Goal: Task Accomplishment & Management: Manage account settings

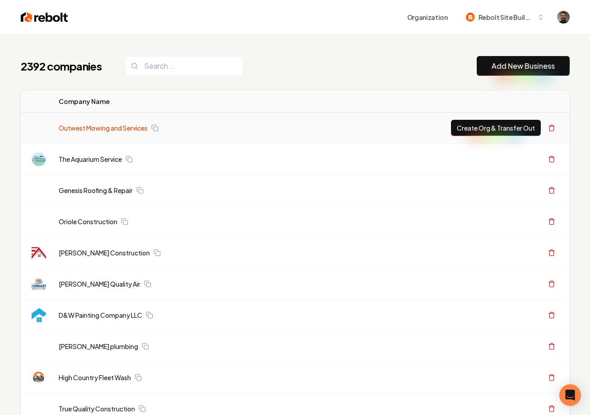
click at [115, 128] on link "Outwest Mowing and Services" at bounding box center [103, 127] width 89 height 9
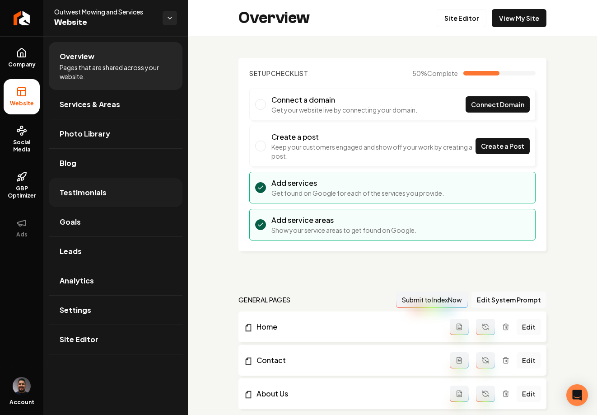
click at [77, 198] on link "Testimonials" at bounding box center [116, 192] width 134 height 29
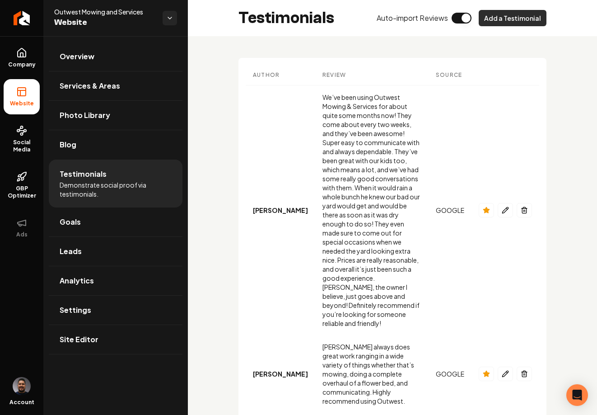
click at [501, 18] on button "Add a Testimonial" at bounding box center [513, 18] width 68 height 16
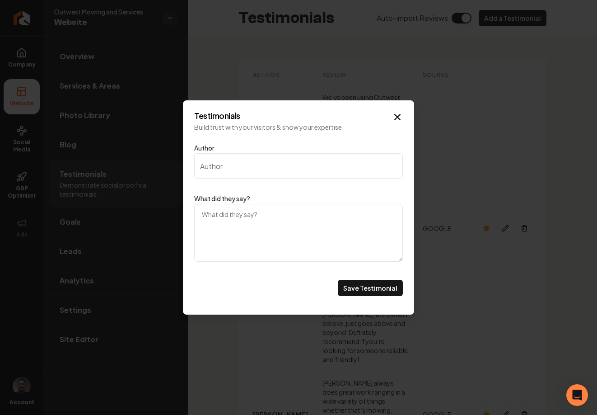
click at [398, 114] on icon "Main content area" at bounding box center [397, 117] width 11 height 11
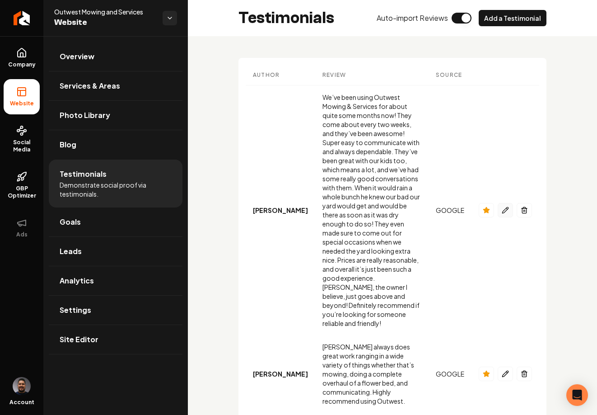
click at [502, 206] on icon "Main content area" at bounding box center [505, 209] width 7 height 7
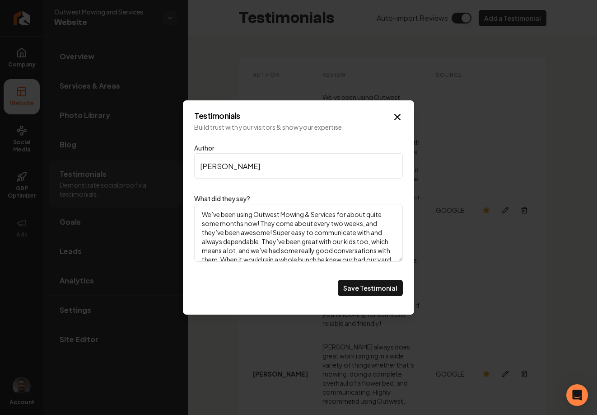
scroll to position [71, 0]
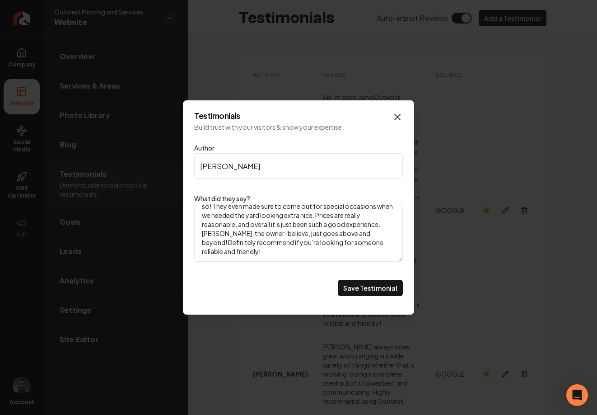
click at [395, 117] on icon "Main content area" at bounding box center [397, 117] width 11 height 11
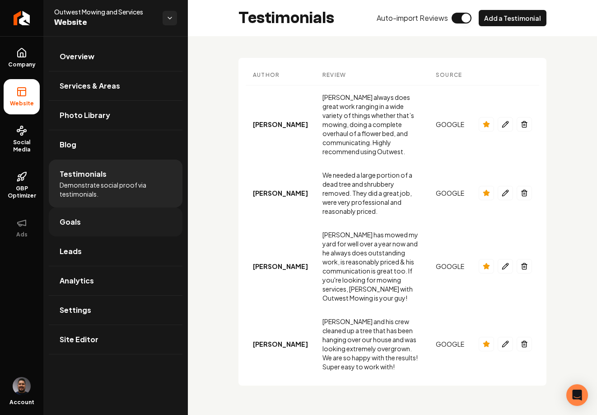
click at [94, 220] on link "Goals" at bounding box center [116, 221] width 134 height 29
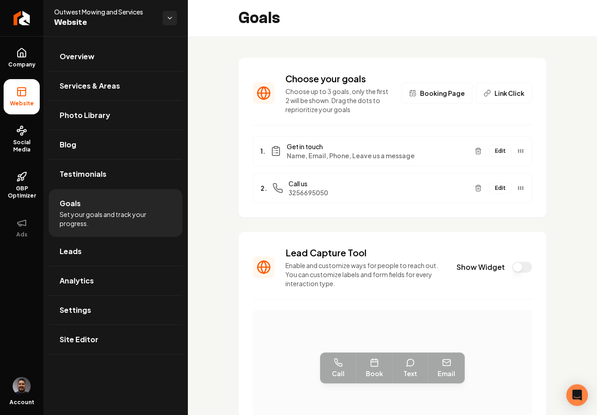
click at [501, 89] on span "Link Click" at bounding box center [510, 93] width 30 height 9
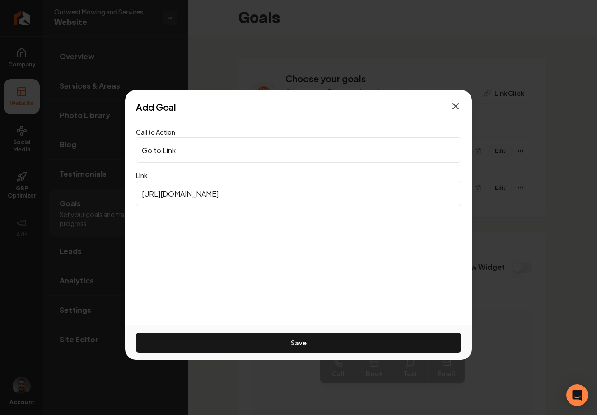
click at [454, 106] on icon "button" at bounding box center [455, 106] width 11 height 11
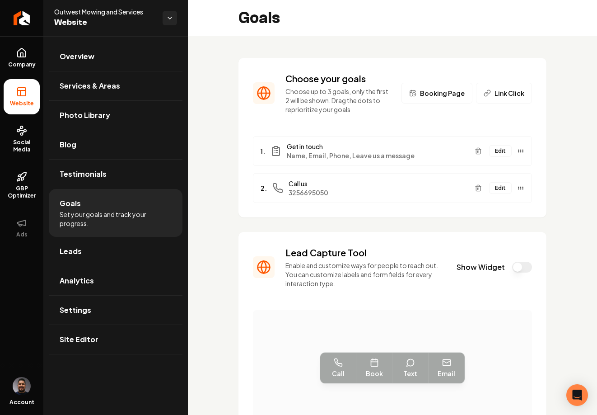
click at [447, 94] on span "Booking Page" at bounding box center [442, 93] width 45 height 9
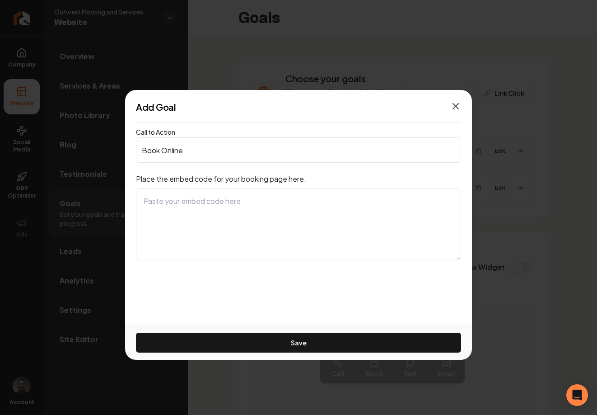
click at [453, 108] on icon "button" at bounding box center [455, 105] width 5 height 5
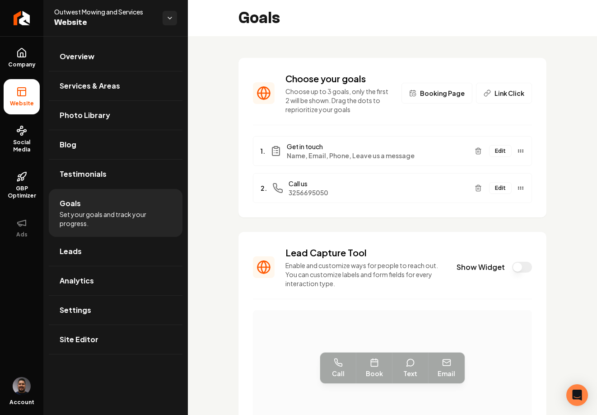
click at [567, 183] on div "Choose your goals Choose up to 3 goals, only the first 2 will be shown. Drag th…" at bounding box center [392, 321] width 409 height 570
click at [514, 267] on button "Show Widget" at bounding box center [522, 267] width 20 height 11
click at [517, 267] on button "Show Widget" at bounding box center [522, 267] width 20 height 11
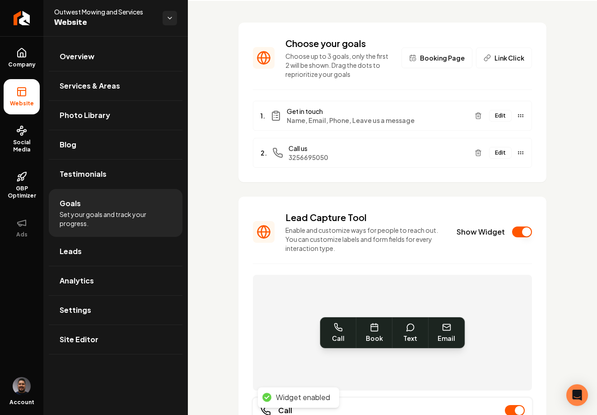
scroll to position [192, 0]
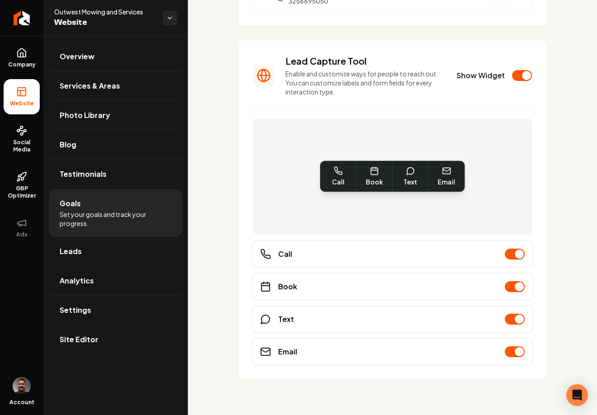
click at [518, 76] on button "Show Widget" at bounding box center [522, 75] width 20 height 11
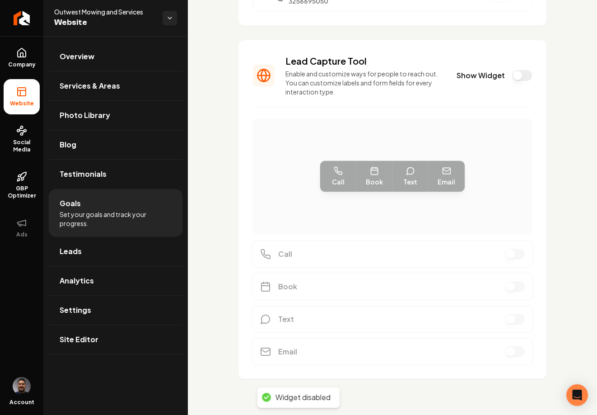
click at [519, 78] on button "Show Widget" at bounding box center [522, 75] width 20 height 11
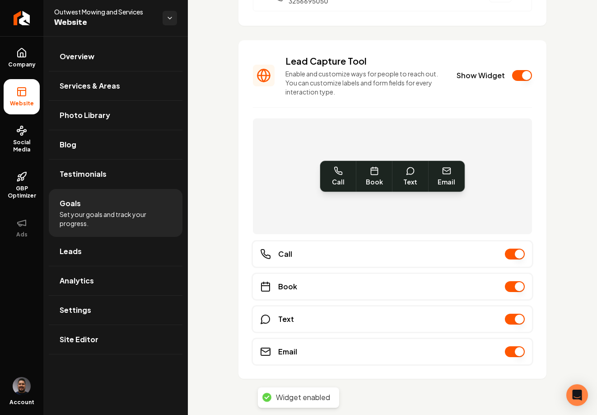
click at [518, 78] on button "Show Widget" at bounding box center [522, 75] width 20 height 11
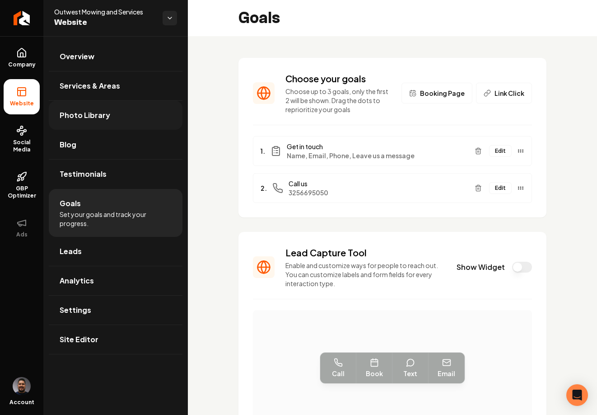
scroll to position [162, 0]
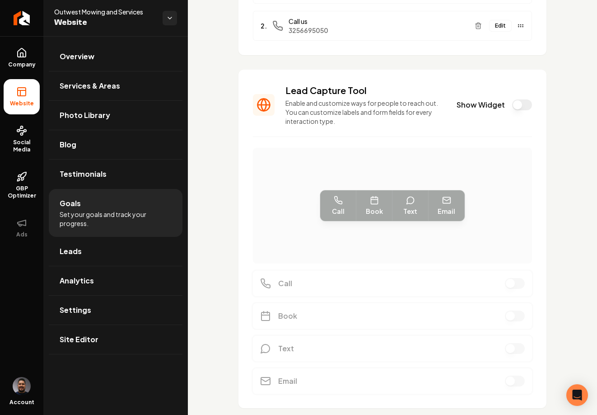
click at [520, 108] on button "Show Widget" at bounding box center [522, 104] width 20 height 11
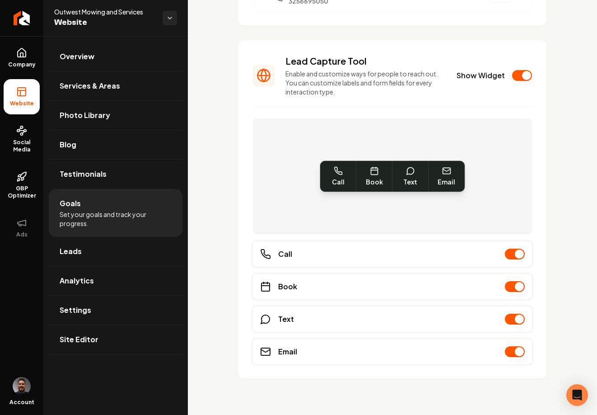
scroll to position [0, 0]
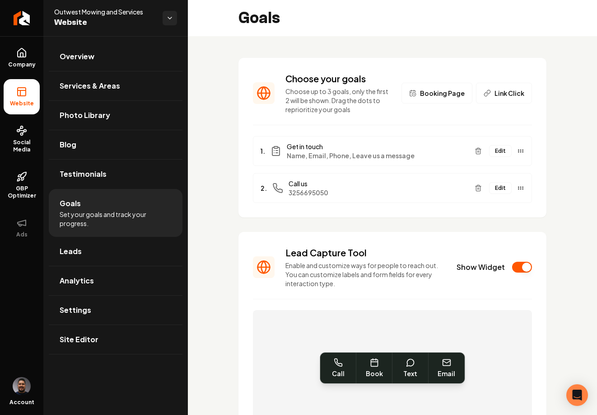
click at [436, 94] on span "Booking Page" at bounding box center [442, 93] width 45 height 9
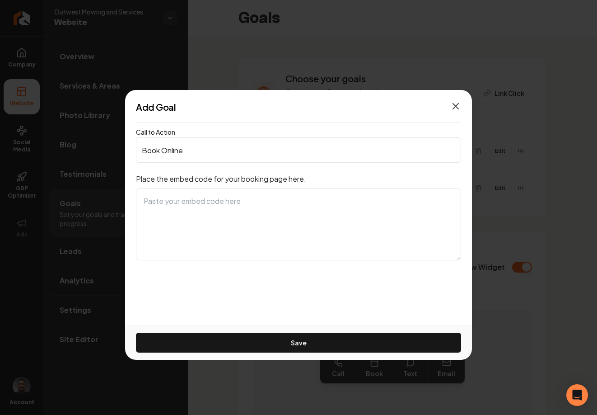
click at [458, 106] on icon "button" at bounding box center [455, 106] width 11 height 11
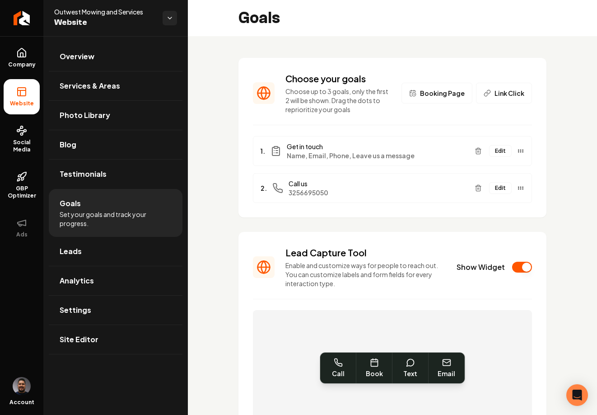
click at [426, 96] on span "Booking Page" at bounding box center [442, 93] width 45 height 9
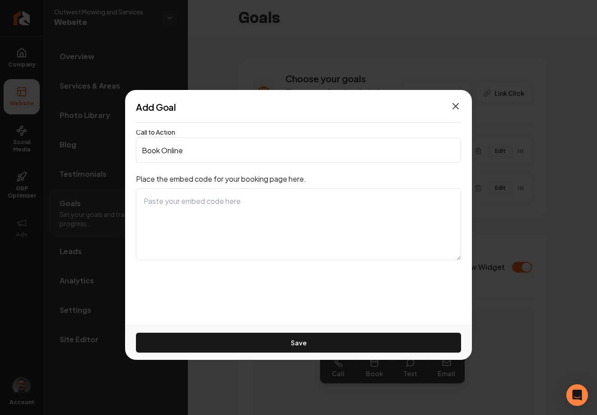
click at [456, 105] on icon "button" at bounding box center [455, 105] width 5 height 5
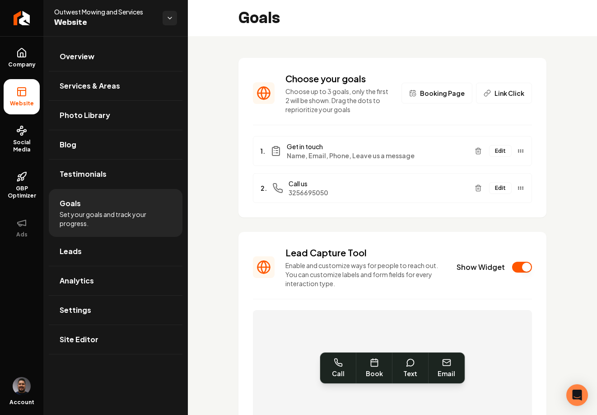
click at [571, 252] on div "Choose your goals Choose up to 3 goals, only the first 2 will be shown. Drag th…" at bounding box center [392, 321] width 409 height 570
click at [495, 92] on span "Link Click" at bounding box center [510, 93] width 30 height 9
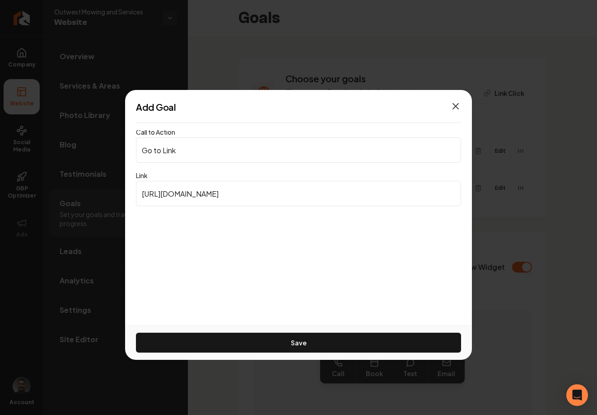
click at [458, 103] on icon "button" at bounding box center [455, 106] width 11 height 11
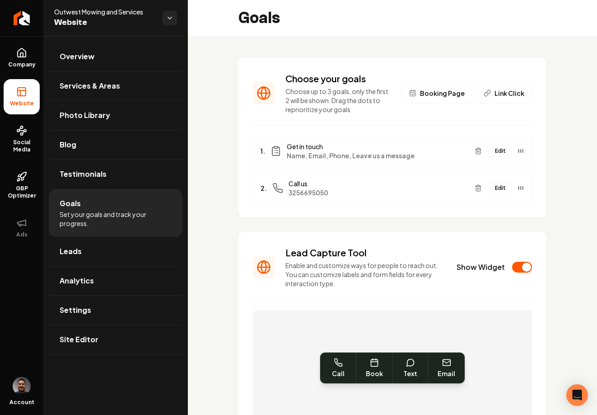
click at [492, 187] on button "Edit" at bounding box center [500, 188] width 23 height 12
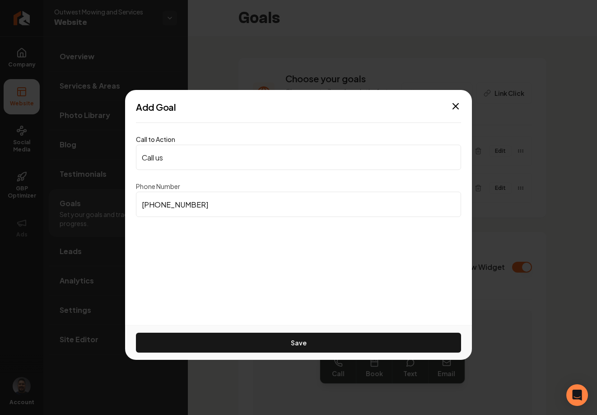
click at [335, 250] on div "Add Goal Call to Action Call us Phone Number (325) 669-5050 Save Close" at bounding box center [298, 207] width 347 height 235
click at [454, 106] on icon "button" at bounding box center [455, 106] width 11 height 11
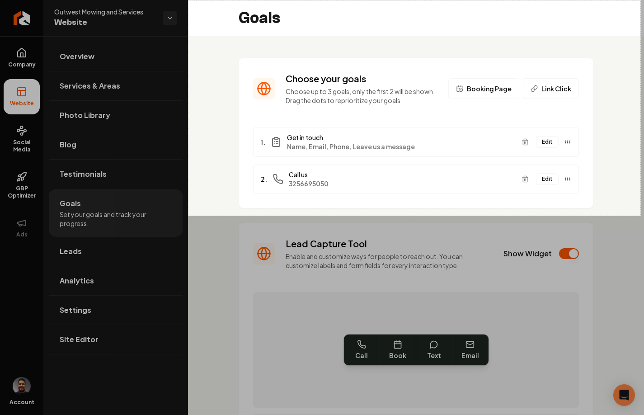
drag, startPoint x: 188, startPoint y: 0, endPoint x: 640, endPoint y: 215, distance: 500.1
click at [590, 215] on div "1000 X 476" at bounding box center [322, 207] width 644 height 415
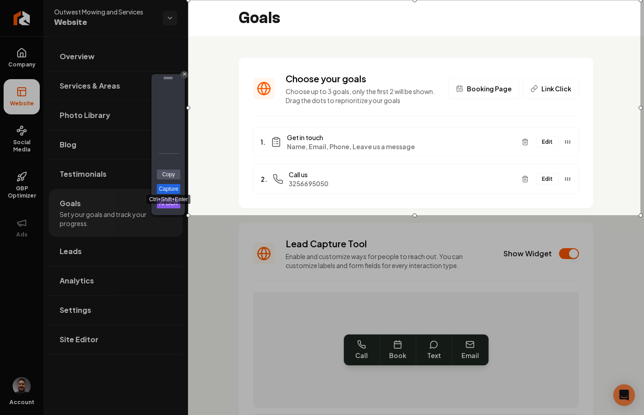
click at [172, 191] on link "Capture" at bounding box center [168, 189] width 23 height 10
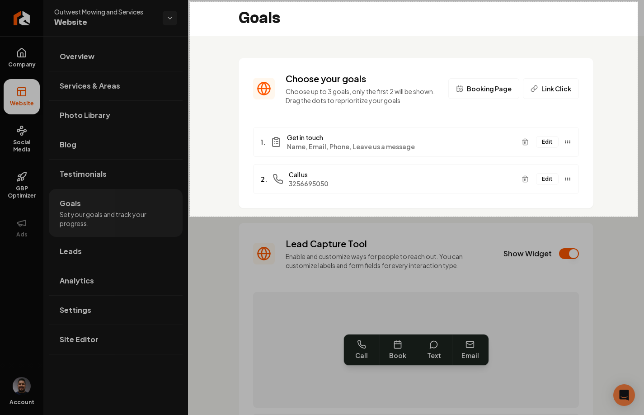
drag, startPoint x: 190, startPoint y: 2, endPoint x: 637, endPoint y: 216, distance: 496.5
click at [590, 216] on div "991 X 475" at bounding box center [322, 207] width 644 height 415
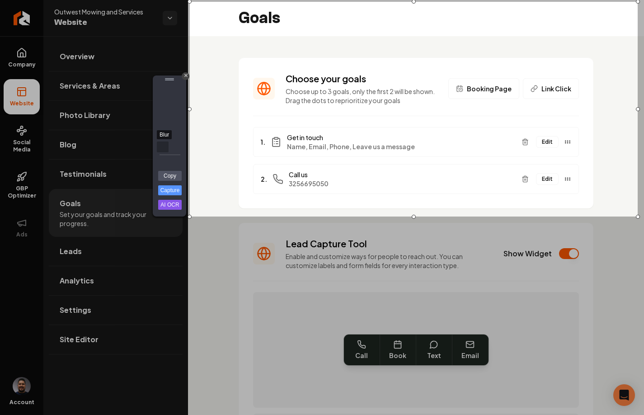
click at [163, 146] on div "Blur" at bounding box center [163, 146] width 12 height 11
click at [166, 190] on link "Capture" at bounding box center [169, 190] width 23 height 10
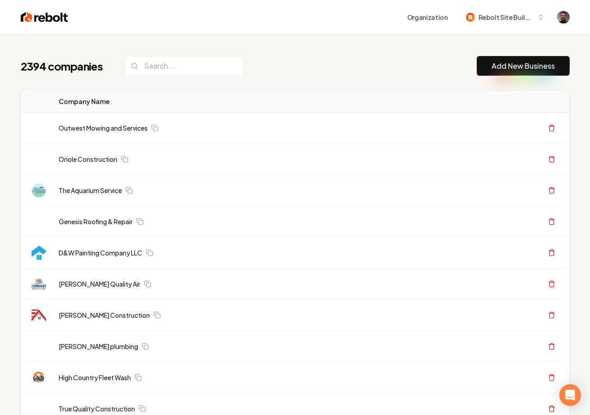
click at [290, 64] on div "2394 companies Add New Business" at bounding box center [295, 66] width 549 height 20
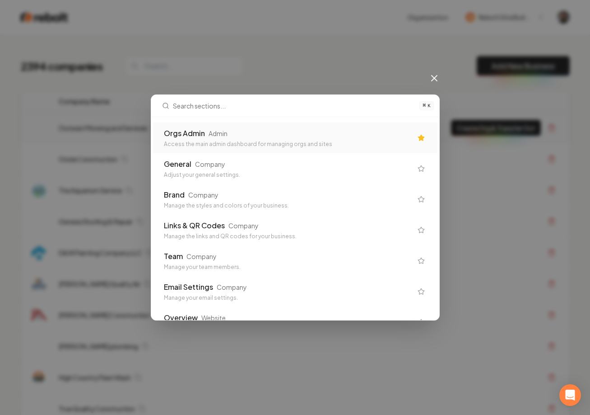
click at [205, 141] on div "Access the main admin dashboard for managing orgs and sites" at bounding box center [288, 143] width 248 height 7
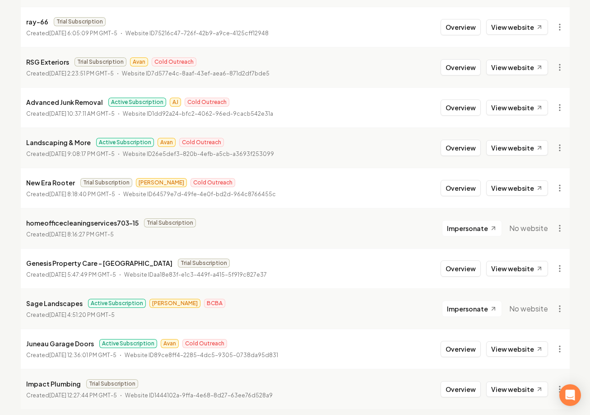
scroll to position [954, 0]
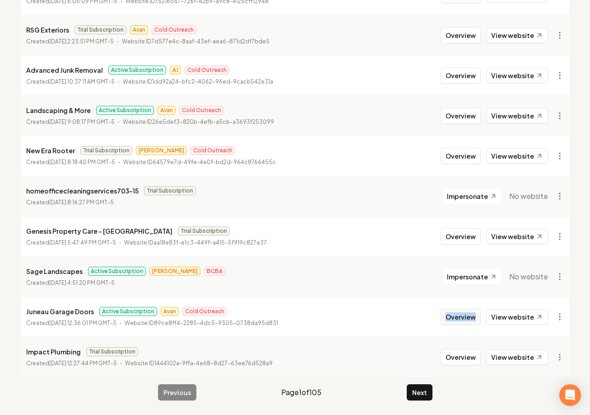
click at [469, 319] on button "Overview" at bounding box center [461, 317] width 40 height 16
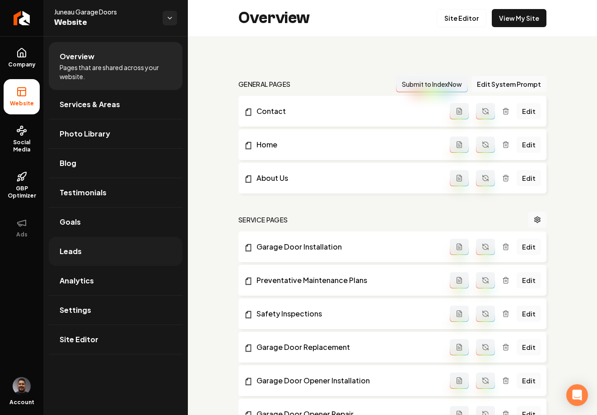
click at [86, 250] on link "Leads" at bounding box center [116, 251] width 134 height 29
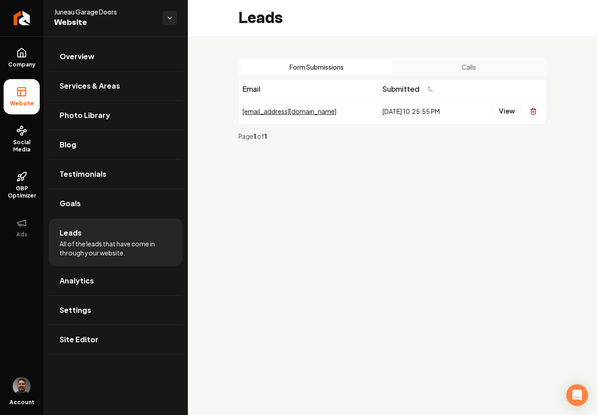
click at [476, 66] on button "Calls" at bounding box center [469, 67] width 152 height 14
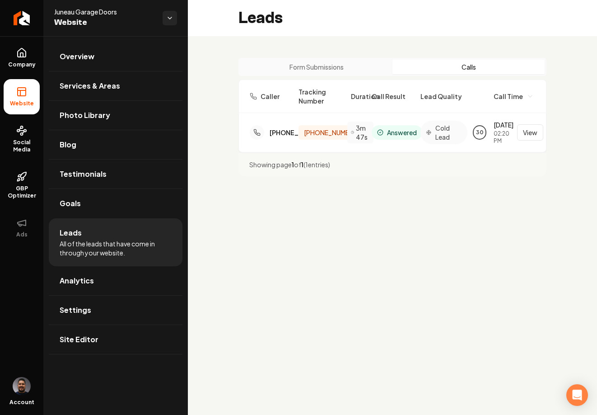
click at [354, 69] on button "Form Submissions" at bounding box center [316, 67] width 152 height 14
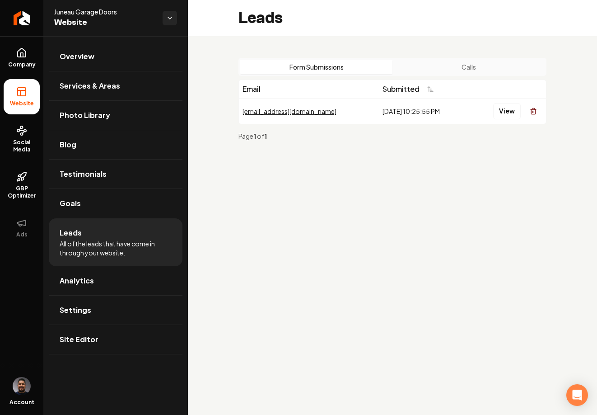
click at [425, 64] on button "Calls" at bounding box center [469, 67] width 152 height 14
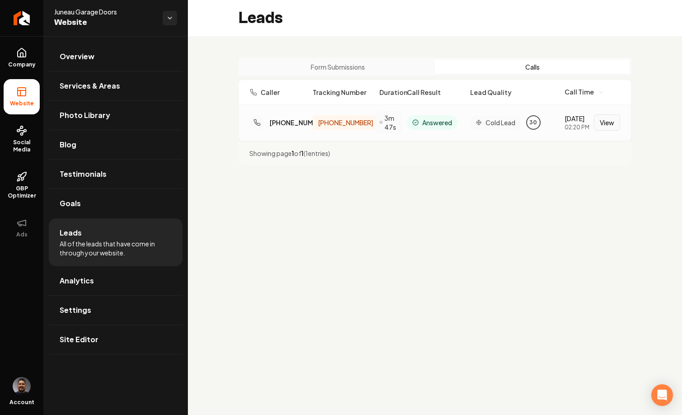
click at [590, 124] on button "View" at bounding box center [607, 122] width 26 height 16
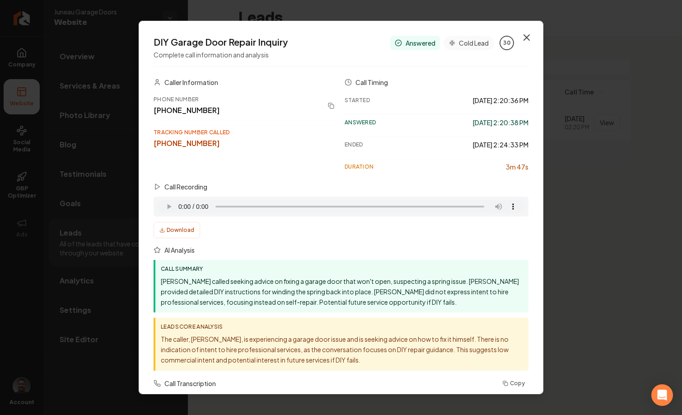
click at [524, 35] on icon "button" at bounding box center [526, 37] width 5 height 5
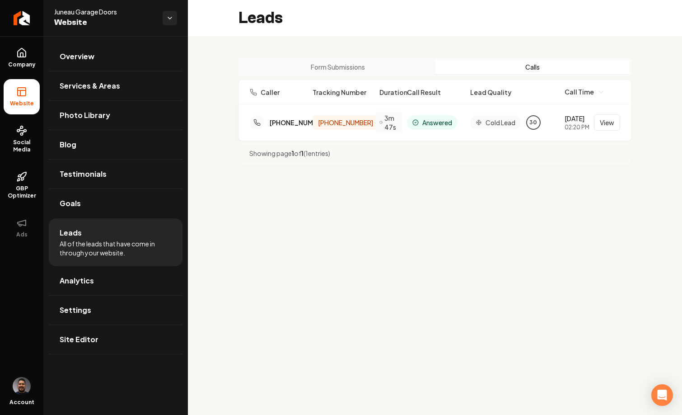
click at [380, 69] on button "Form Submissions" at bounding box center [337, 67] width 195 height 14
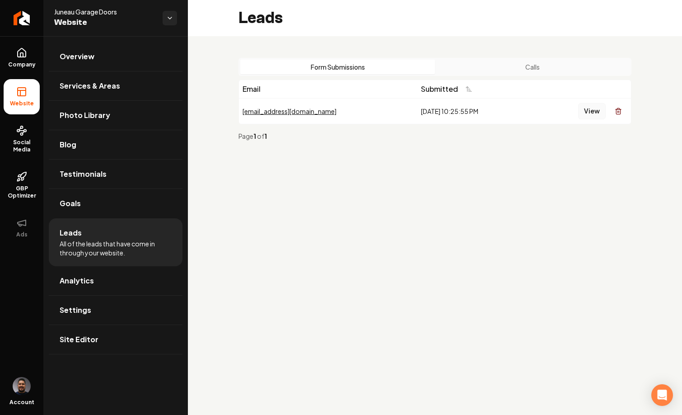
click at [590, 113] on button "View" at bounding box center [592, 111] width 28 height 16
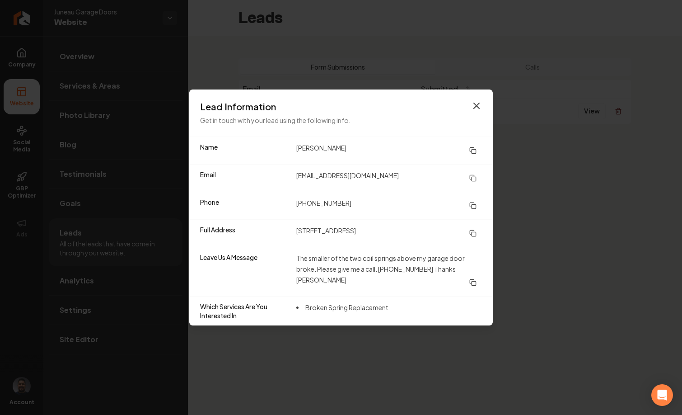
click at [478, 105] on icon "button" at bounding box center [476, 105] width 11 height 11
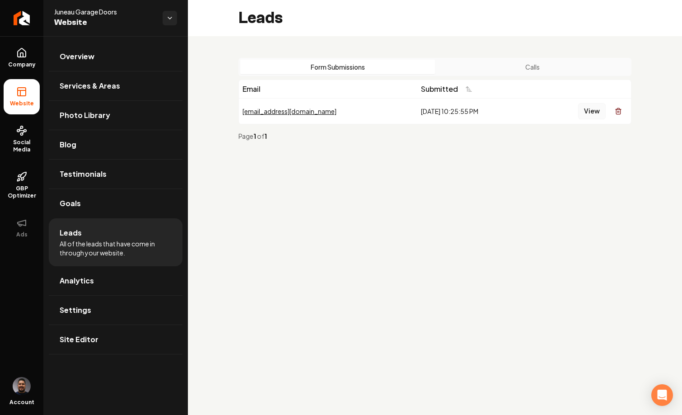
click at [590, 113] on button "View" at bounding box center [592, 111] width 28 height 16
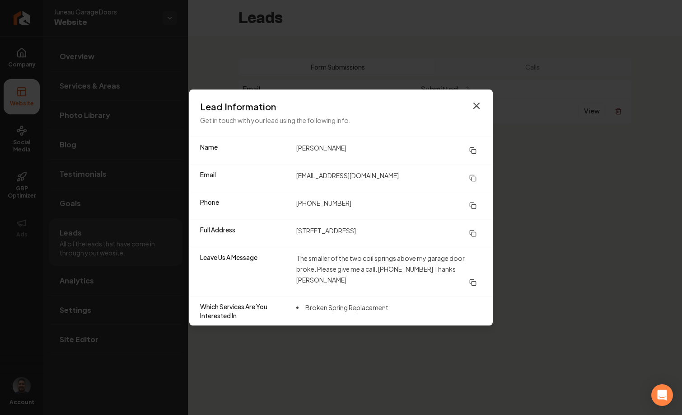
click at [475, 107] on icon "button" at bounding box center [476, 105] width 5 height 5
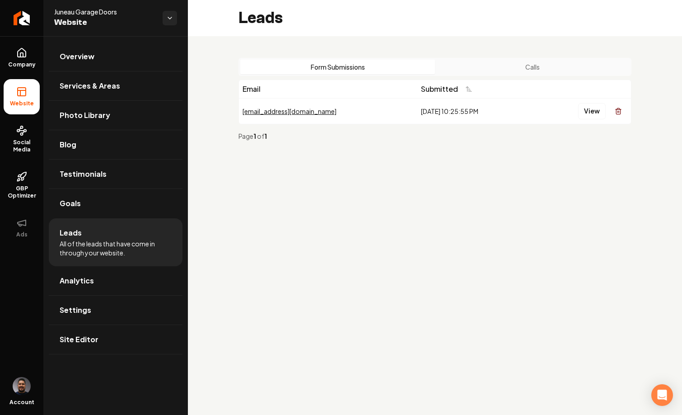
click at [539, 71] on button "Calls" at bounding box center [532, 67] width 195 height 14
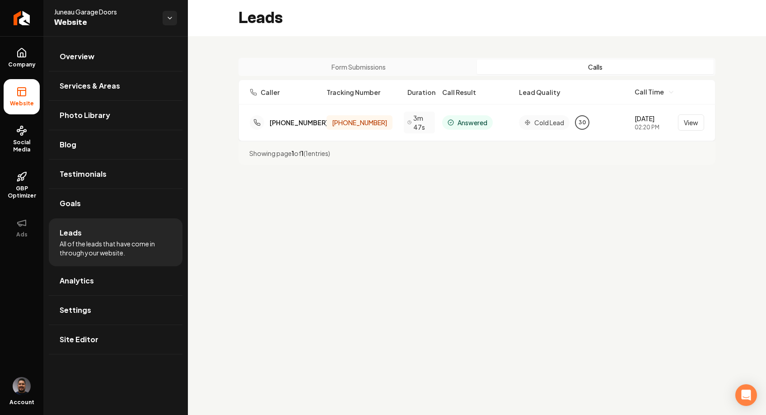
click at [590, 203] on main "Leads Form Submissions Calls Caller Tracking Number Duration Call Result Lead Q…" at bounding box center [477, 207] width 578 height 415
click at [590, 116] on button "View" at bounding box center [691, 122] width 26 height 16
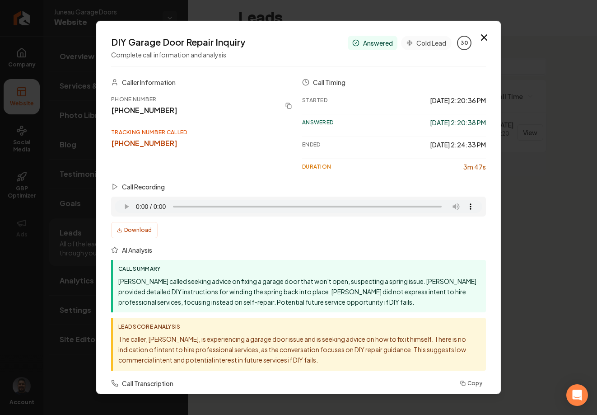
click at [482, 38] on icon "button" at bounding box center [484, 37] width 5 height 5
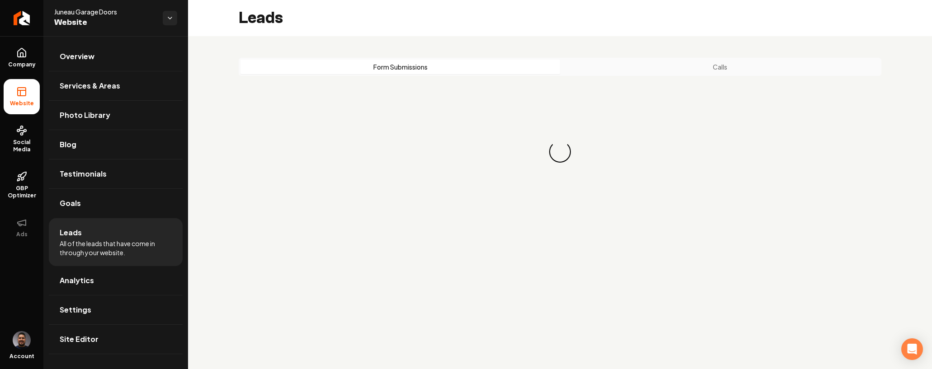
click at [377, 65] on button "Form Submissions" at bounding box center [399, 67] width 319 height 14
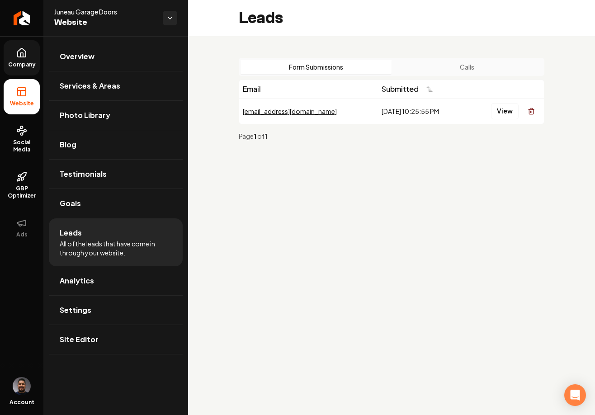
click at [26, 58] on link "Company" at bounding box center [22, 57] width 36 height 35
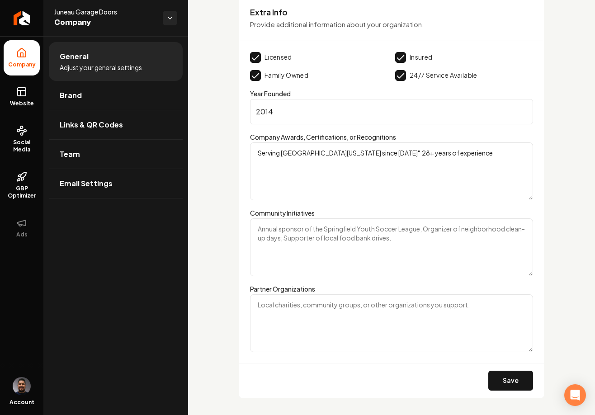
scroll to position [1643, 0]
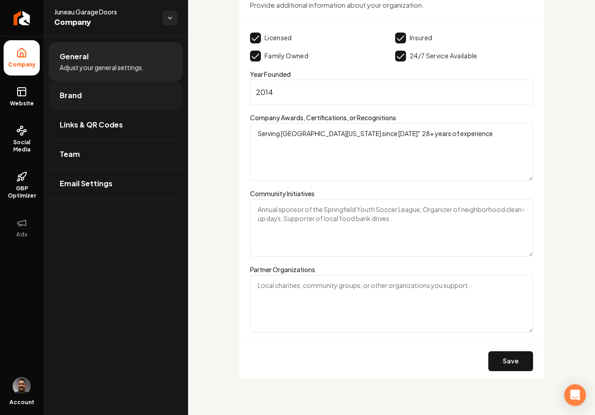
click at [129, 98] on link "Brand" at bounding box center [116, 95] width 134 height 29
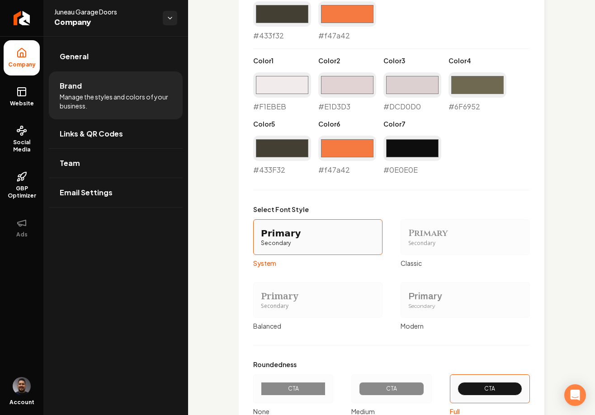
scroll to position [994, 0]
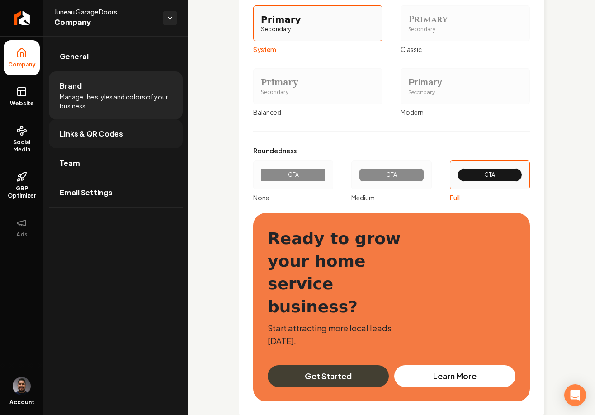
click at [120, 139] on span "Links & QR Codes" at bounding box center [91, 133] width 63 height 11
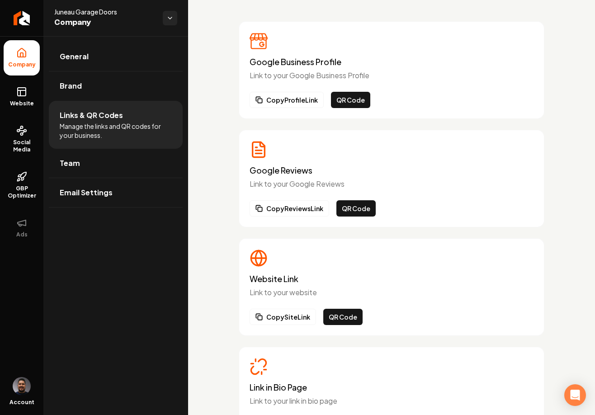
scroll to position [88, 0]
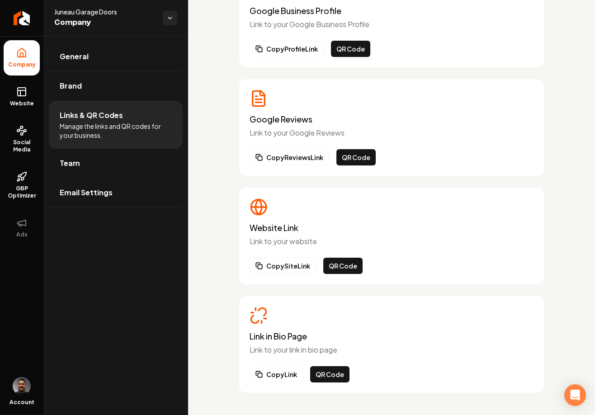
click at [125, 177] on li "Team" at bounding box center [116, 163] width 134 height 29
click at [127, 187] on link "Email Settings" at bounding box center [116, 192] width 134 height 29
click at [133, 189] on link "Email Settings" at bounding box center [116, 192] width 134 height 29
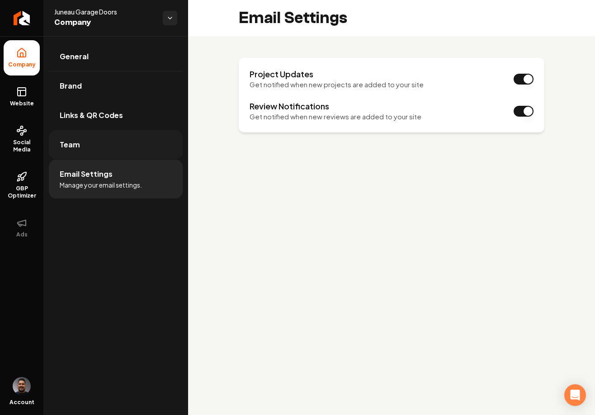
click at [107, 155] on link "Team" at bounding box center [116, 144] width 134 height 29
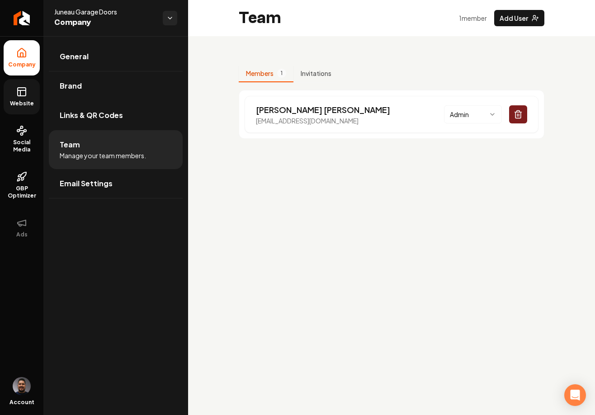
click at [23, 103] on span "Website" at bounding box center [21, 103] width 31 height 7
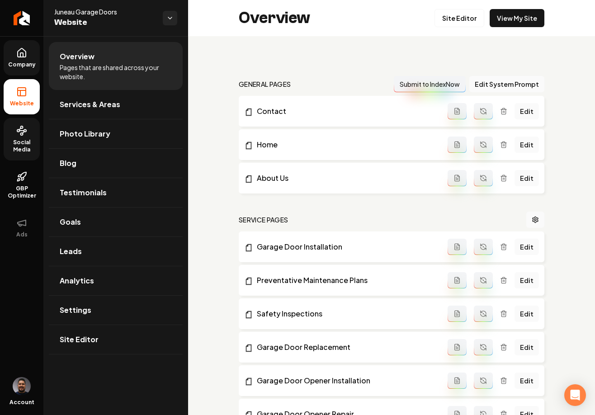
click at [34, 136] on link "Social Media" at bounding box center [22, 139] width 36 height 42
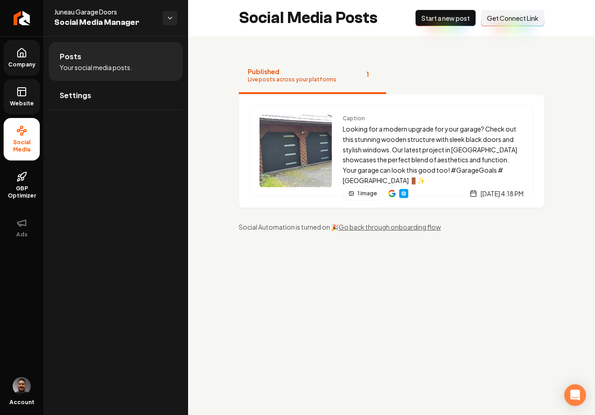
click at [17, 55] on icon at bounding box center [21, 52] width 11 height 11
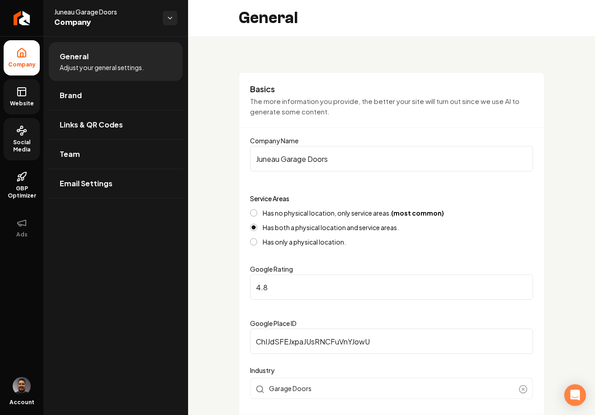
click at [26, 89] on icon at bounding box center [21, 91] width 11 height 11
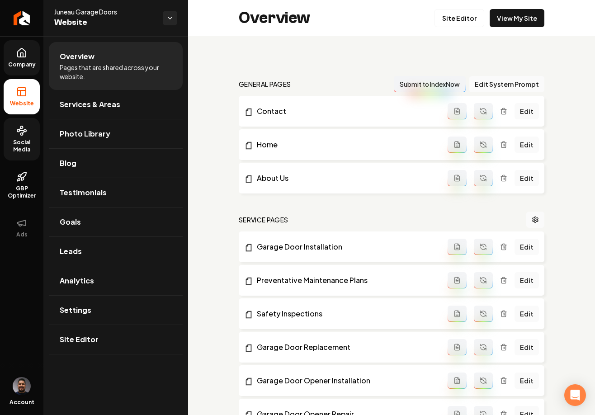
click at [20, 381] on img "Open user button" at bounding box center [22, 386] width 18 height 18
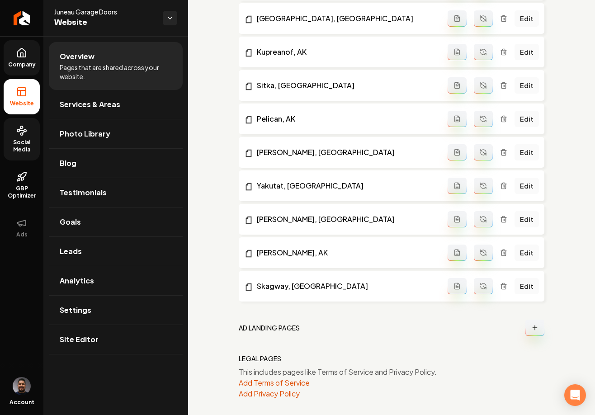
scroll to position [1372, 0]
click at [28, 145] on span "Social Media" at bounding box center [22, 146] width 36 height 14
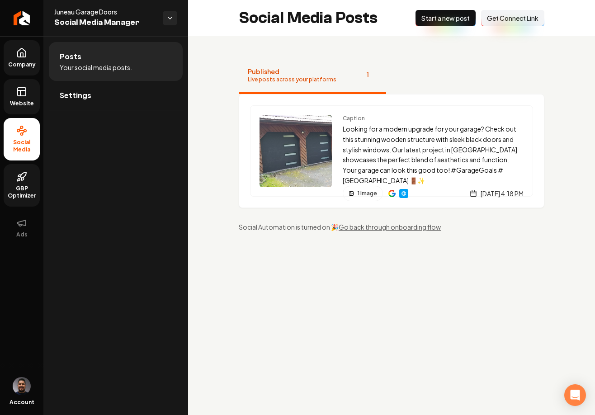
click at [29, 187] on span "GBP Optimizer" at bounding box center [22, 192] width 36 height 14
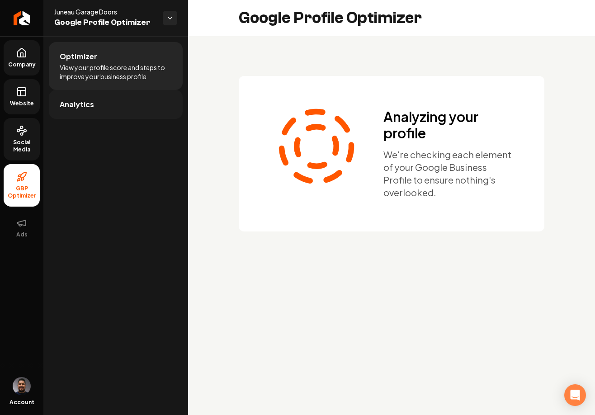
click at [93, 103] on link "Analytics" at bounding box center [116, 104] width 134 height 29
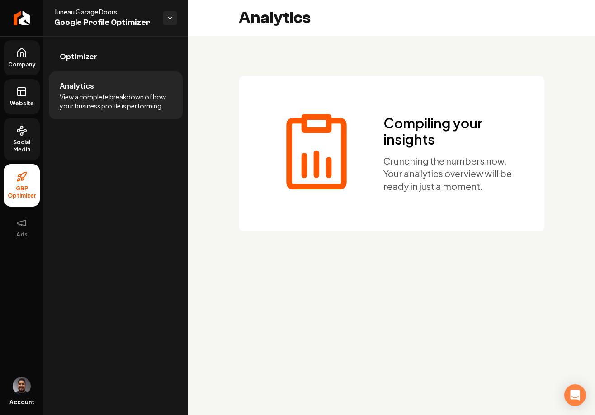
click at [21, 67] on span "Company" at bounding box center [22, 64] width 35 height 7
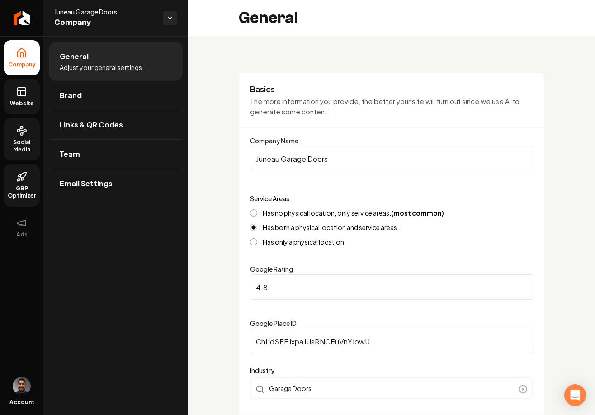
click at [22, 387] on img "Open user button" at bounding box center [22, 386] width 18 height 18
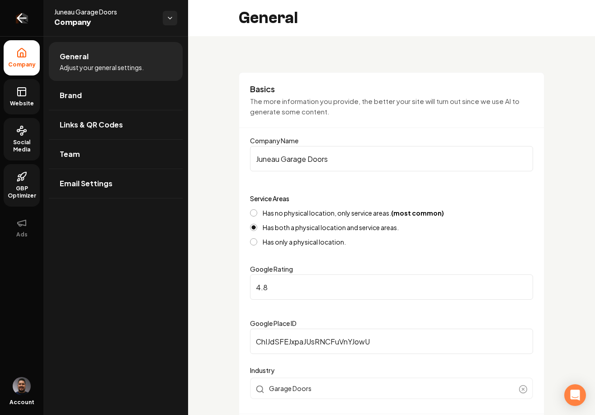
click at [22, 19] on icon "Return to dashboard" at bounding box center [21, 18] width 14 height 14
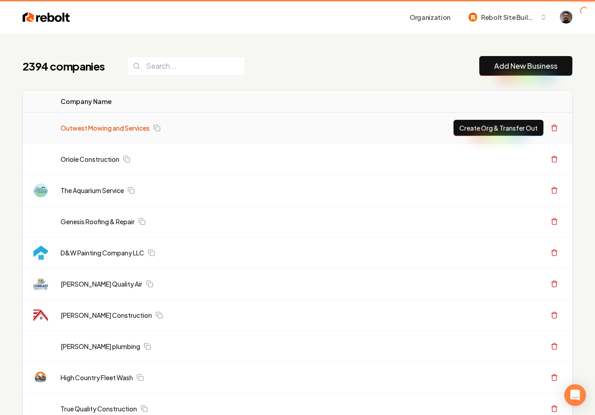
click at [96, 129] on link "Outwest Mowing and Services" at bounding box center [105, 127] width 89 height 9
click at [107, 128] on link "Outwest Mowing and Services" at bounding box center [105, 127] width 89 height 9
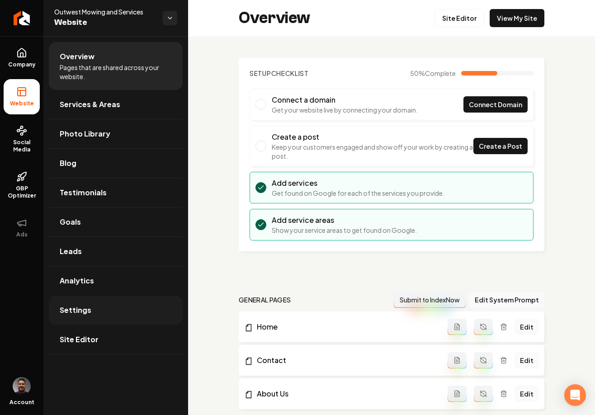
click at [108, 312] on link "Settings" at bounding box center [116, 309] width 134 height 29
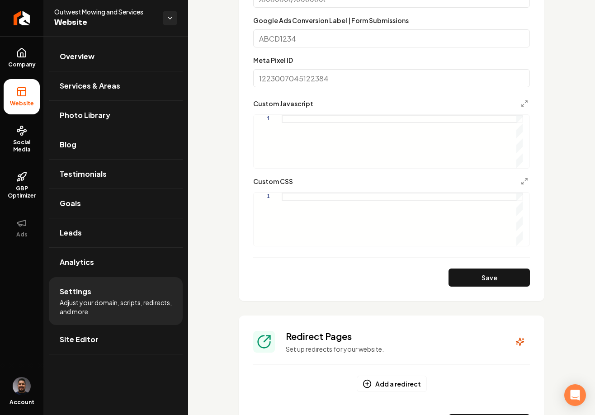
scroll to position [720, 0]
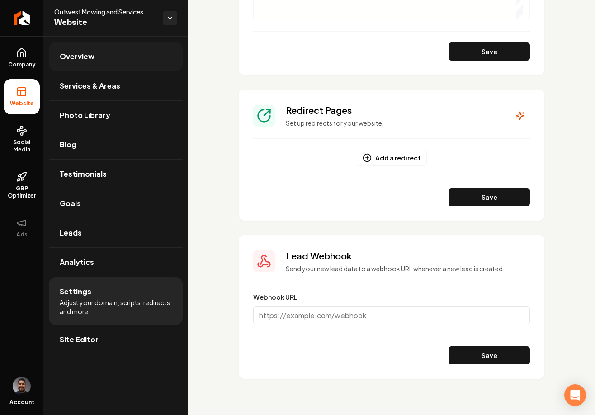
click at [101, 56] on link "Overview" at bounding box center [116, 56] width 134 height 29
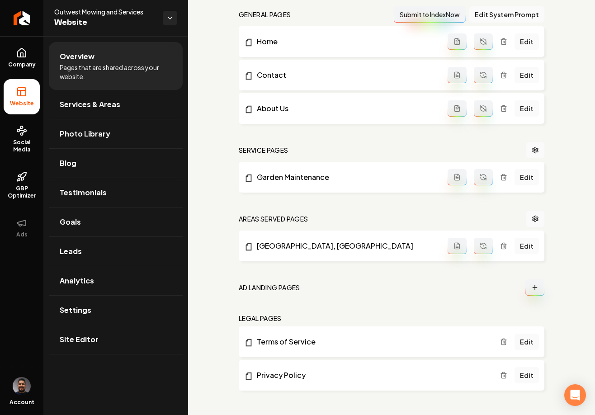
scroll to position [285, 0]
click at [567, 149] on div "Setup Checklist 50 % Complete Connect a domain Get your website live by connect…" at bounding box center [391, 83] width 407 height 664
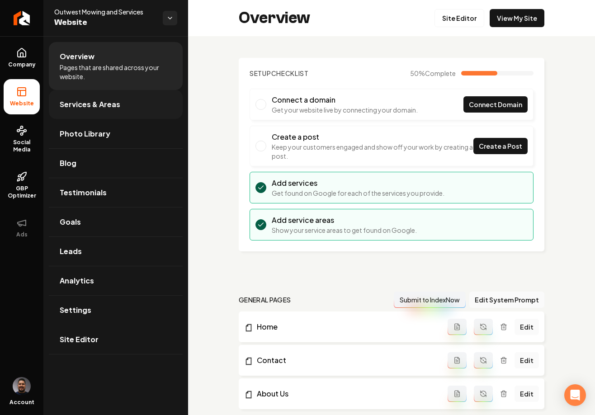
click at [75, 100] on span "Services & Areas" at bounding box center [90, 104] width 61 height 11
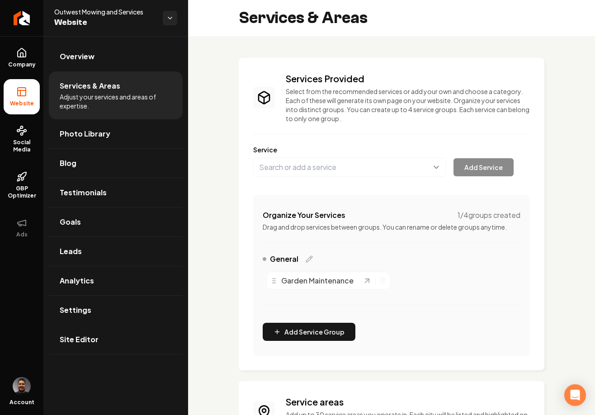
scroll to position [133, 0]
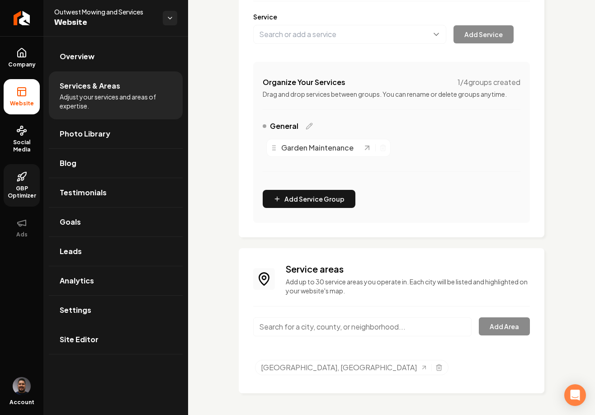
drag, startPoint x: 28, startPoint y: 174, endPoint x: 33, endPoint y: 172, distance: 4.9
click at [28, 174] on link "GBP Optimizer" at bounding box center [22, 185] width 36 height 42
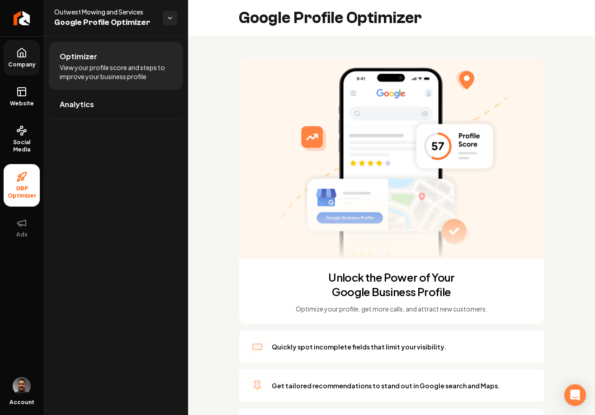
click at [29, 59] on link "Company" at bounding box center [22, 57] width 36 height 35
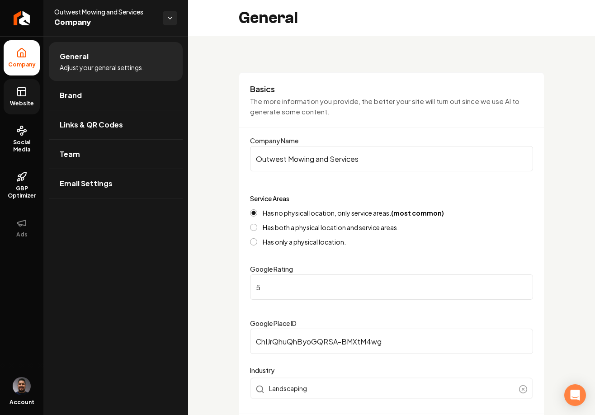
click at [23, 103] on span "Website" at bounding box center [21, 103] width 31 height 7
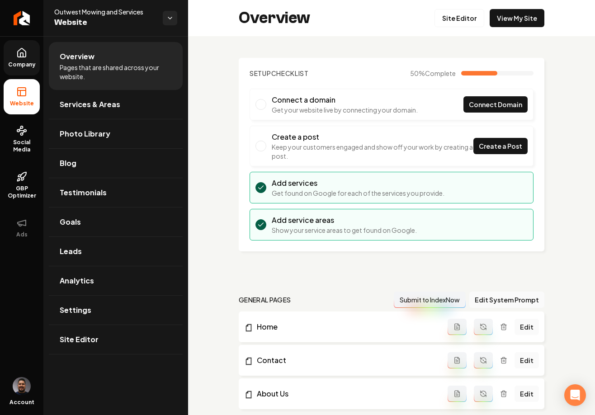
scroll to position [285, 0]
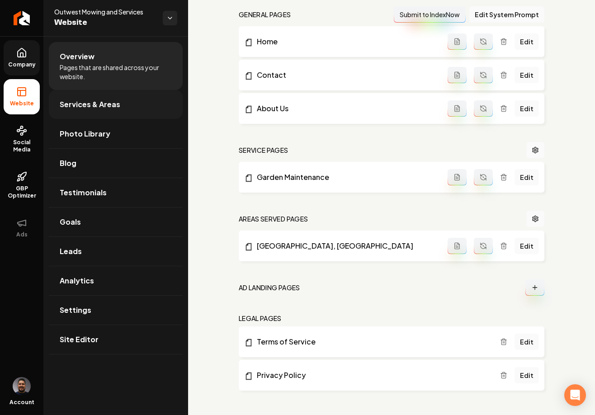
click at [99, 103] on span "Services & Areas" at bounding box center [90, 104] width 61 height 11
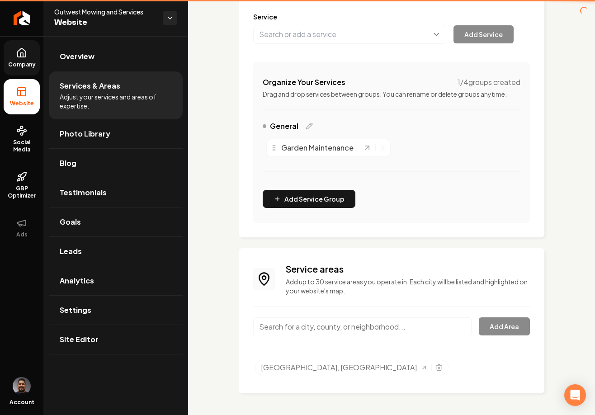
scroll to position [133, 0]
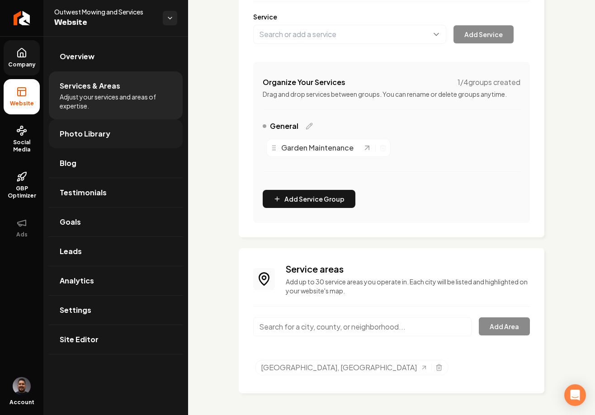
click at [112, 127] on link "Photo Library" at bounding box center [116, 133] width 134 height 29
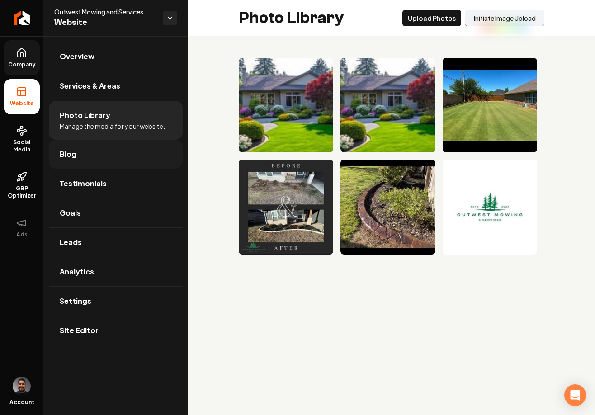
click at [97, 159] on link "Blog" at bounding box center [116, 154] width 134 height 29
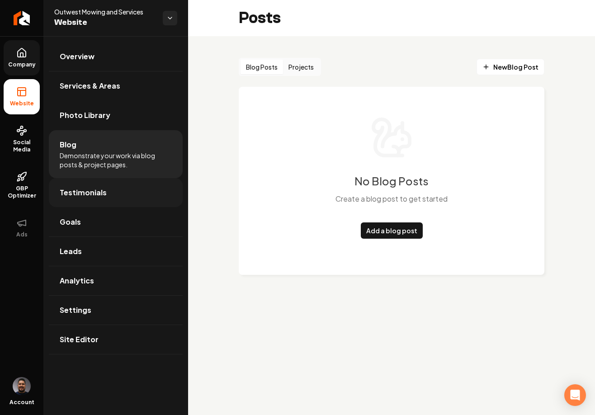
click at [116, 198] on link "Testimonials" at bounding box center [116, 192] width 134 height 29
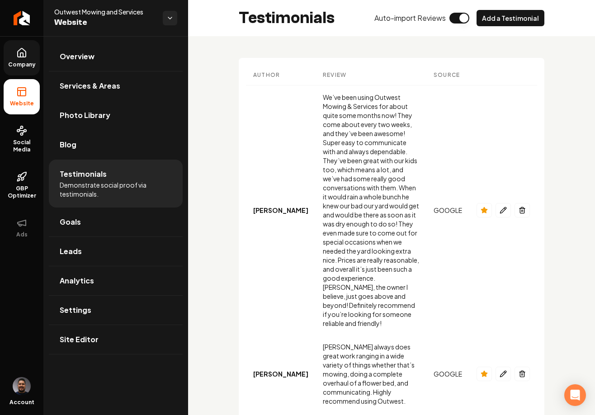
scroll to position [178, 0]
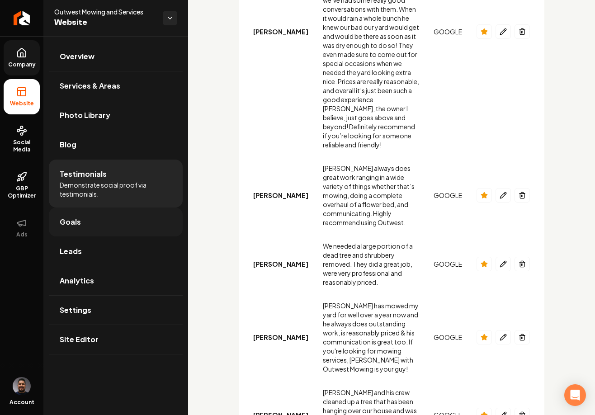
click at [90, 222] on link "Goals" at bounding box center [116, 221] width 134 height 29
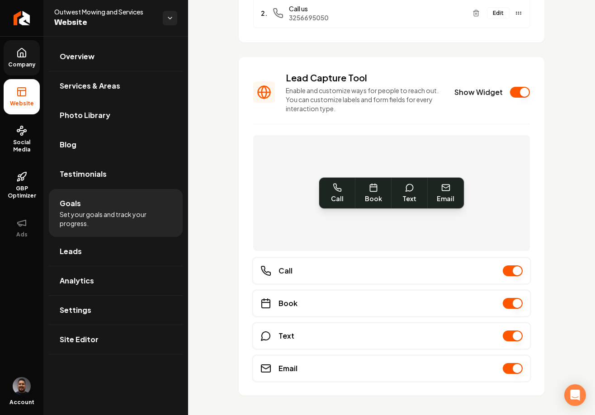
scroll to position [192, 0]
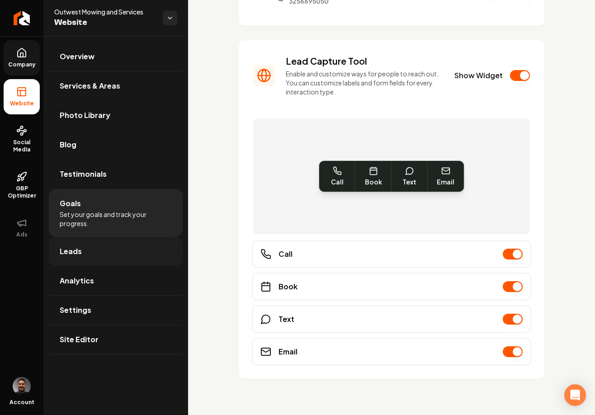
click at [110, 240] on link "Leads" at bounding box center [116, 251] width 134 height 29
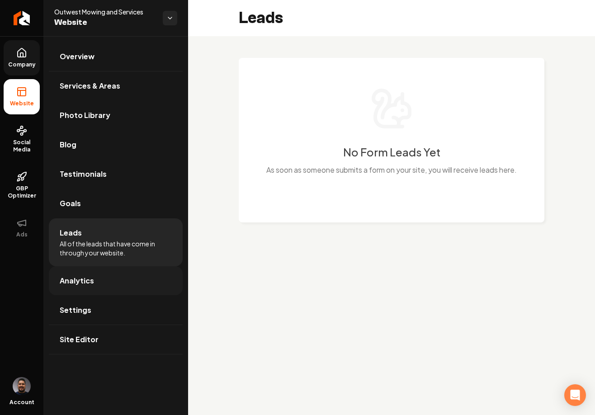
click at [121, 276] on link "Analytics" at bounding box center [116, 280] width 134 height 29
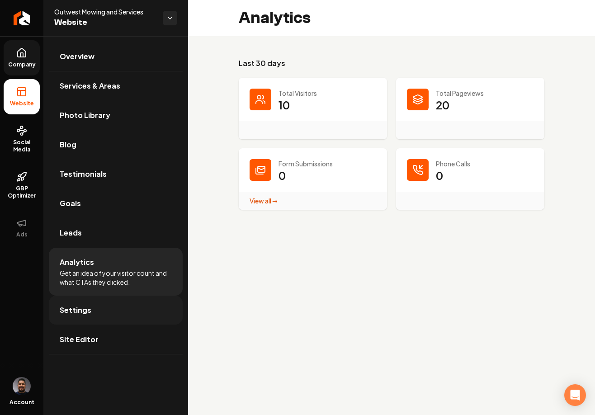
click at [137, 314] on link "Settings" at bounding box center [116, 309] width 134 height 29
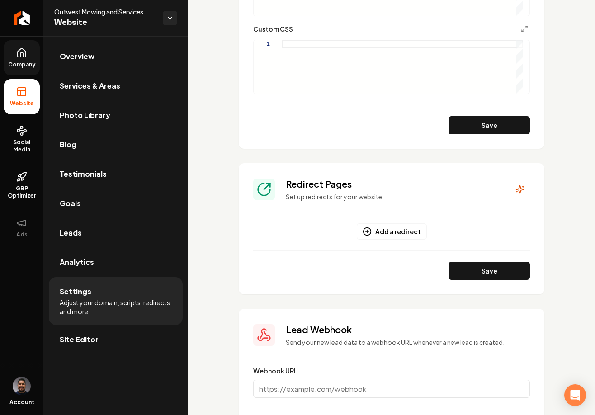
scroll to position [666, 0]
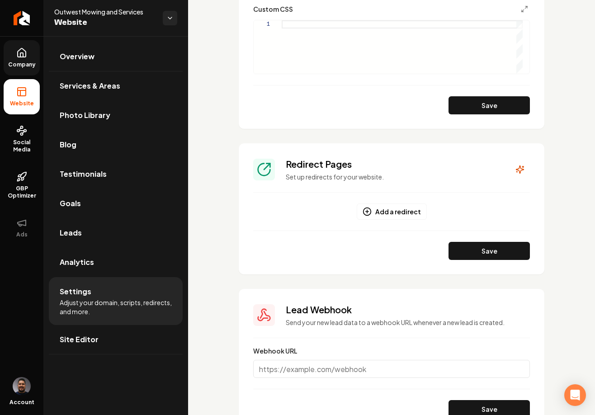
click at [112, 334] on link "Site Editor" at bounding box center [116, 339] width 134 height 29
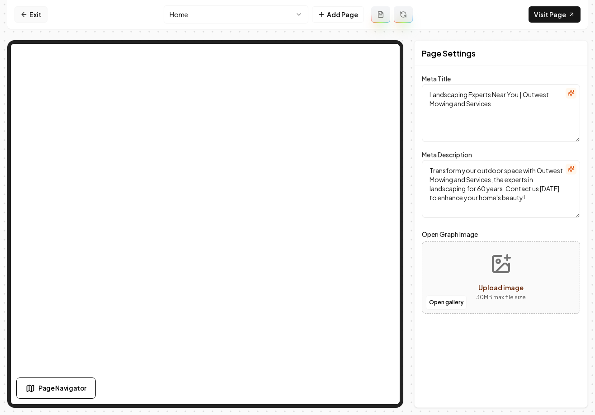
click at [21, 15] on icon at bounding box center [23, 14] width 7 height 7
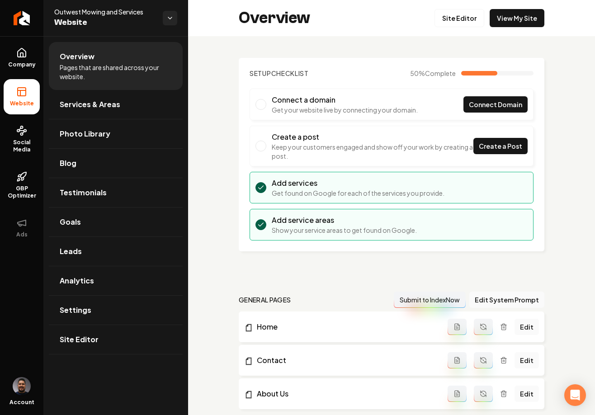
click at [26, 387] on img "Open user button" at bounding box center [22, 386] width 18 height 18
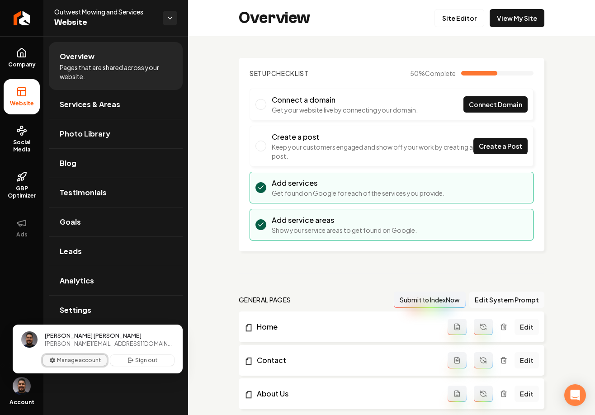
click at [61, 361] on button "Manage account" at bounding box center [75, 360] width 64 height 11
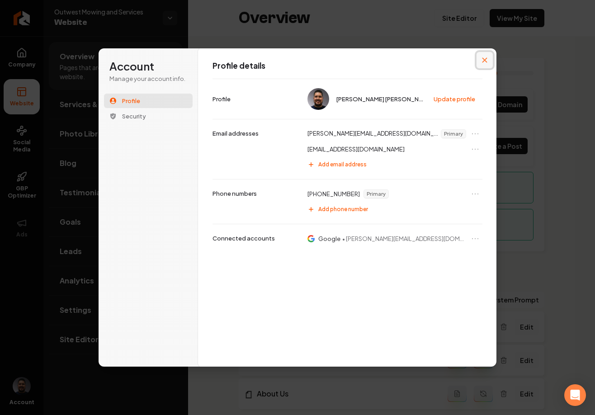
click at [483, 58] on icon "Close modal" at bounding box center [484, 59] width 5 height 5
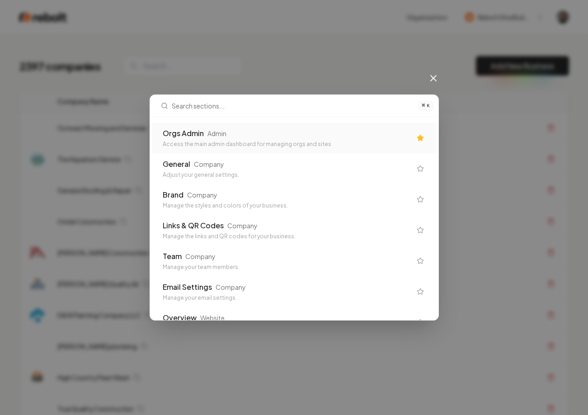
click at [223, 140] on div "Access the main admin dashboard for managing orgs and sites" at bounding box center [287, 143] width 248 height 7
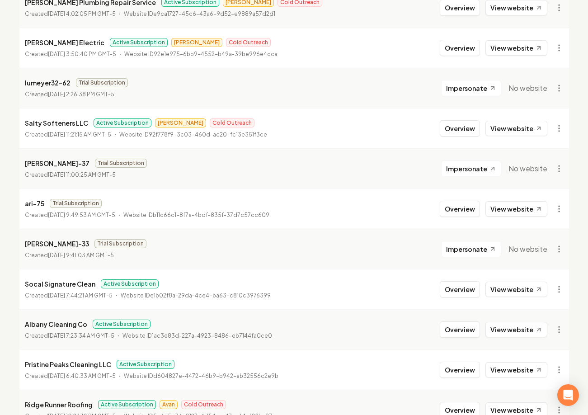
scroll to position [420, 0]
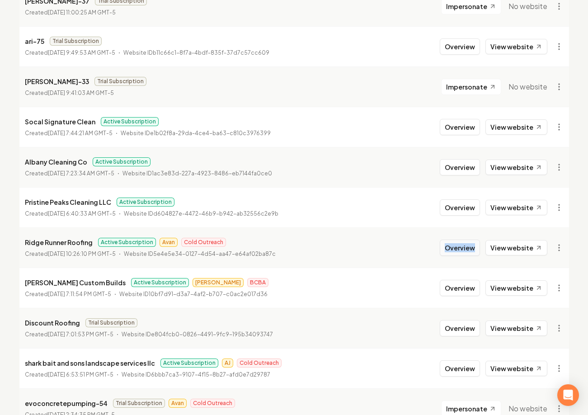
click at [449, 243] on button "Overview" at bounding box center [460, 247] width 40 height 16
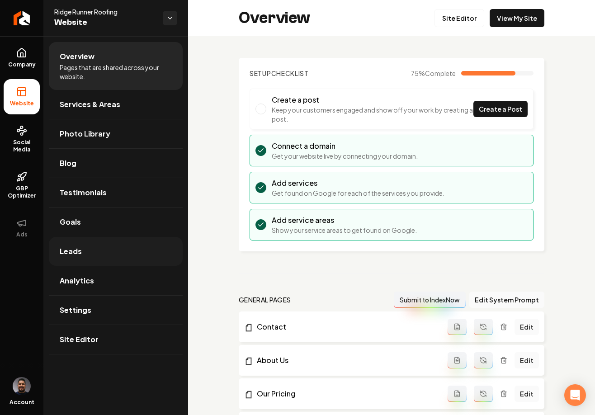
click at [90, 247] on link "Leads" at bounding box center [116, 251] width 134 height 29
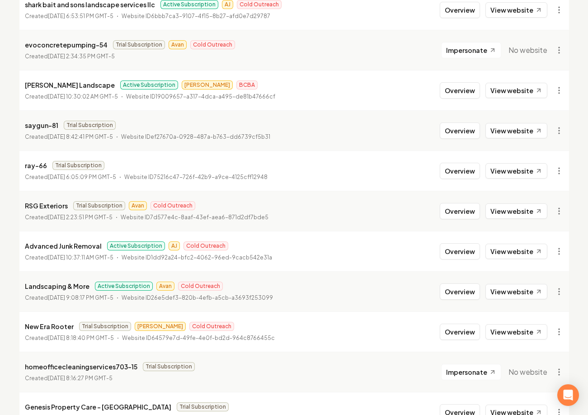
scroll to position [954, 0]
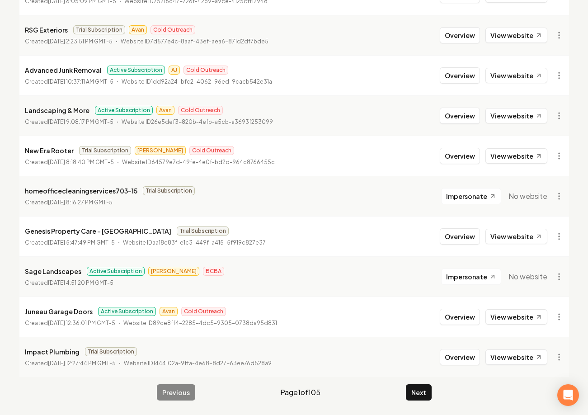
click at [64, 316] on p "Juneau Garage Doors" at bounding box center [59, 311] width 68 height 11
click at [466, 319] on button "Overview" at bounding box center [460, 317] width 40 height 16
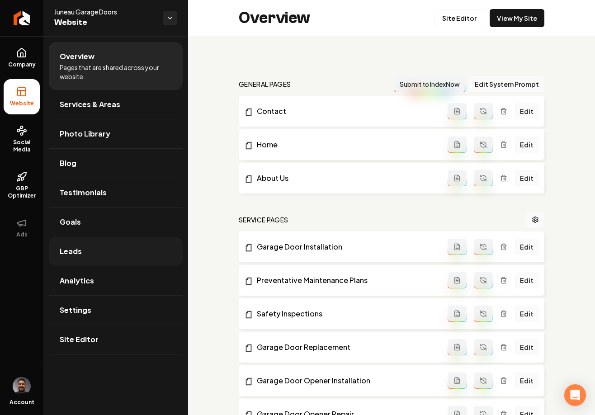
click at [84, 251] on link "Leads" at bounding box center [116, 251] width 134 height 29
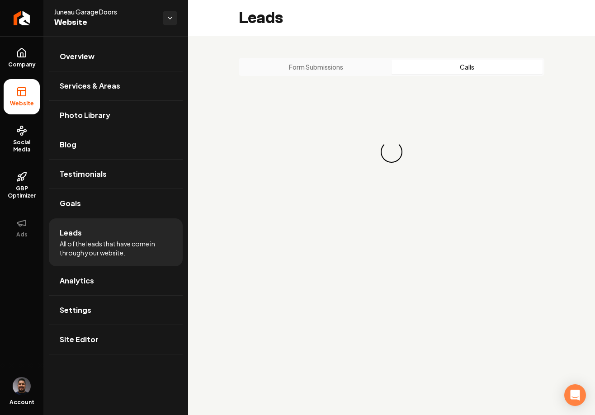
click at [440, 67] on button "Calls" at bounding box center [466, 67] width 151 height 14
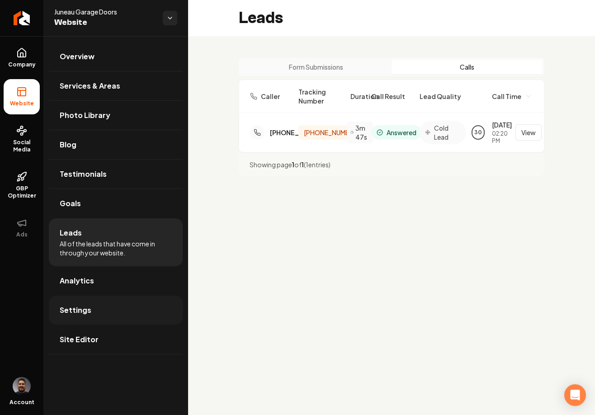
click at [89, 303] on link "Settings" at bounding box center [116, 309] width 134 height 29
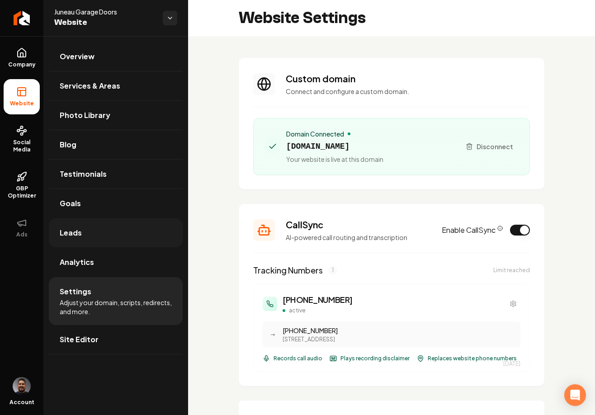
click at [63, 237] on span "Leads" at bounding box center [71, 232] width 22 height 11
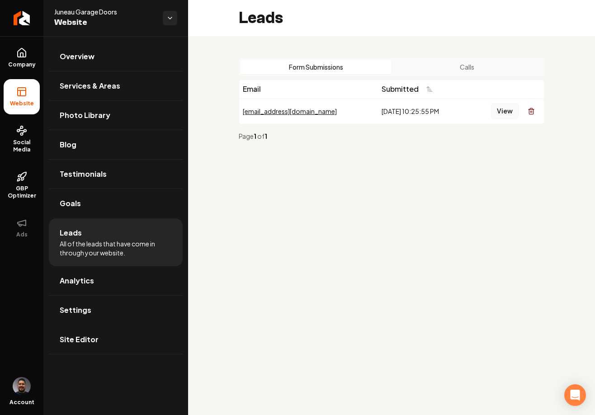
click at [504, 110] on button "View" at bounding box center [505, 111] width 28 height 16
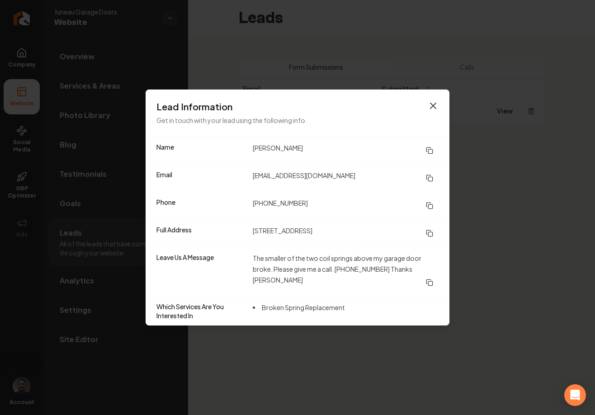
click at [432, 107] on icon "button" at bounding box center [432, 105] width 11 height 11
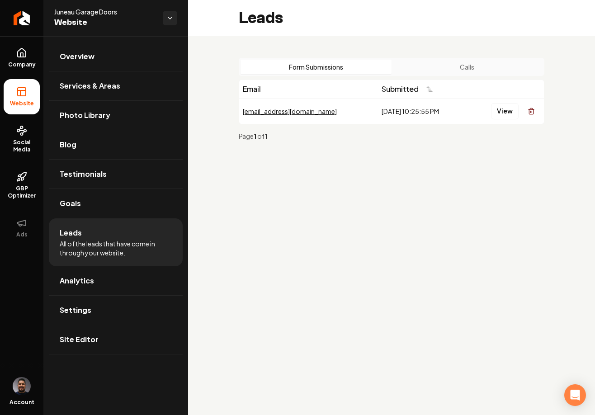
click at [462, 68] on button "Calls" at bounding box center [466, 67] width 151 height 14
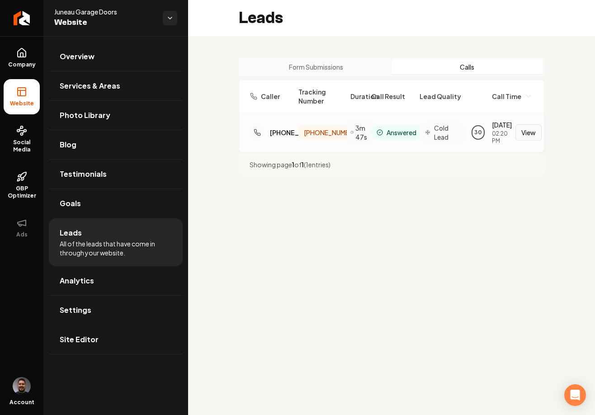
click at [533, 135] on button "View" at bounding box center [528, 132] width 26 height 16
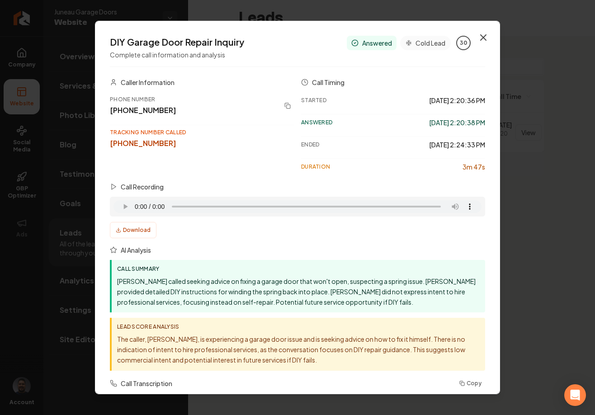
click at [478, 35] on icon "button" at bounding box center [483, 37] width 11 height 11
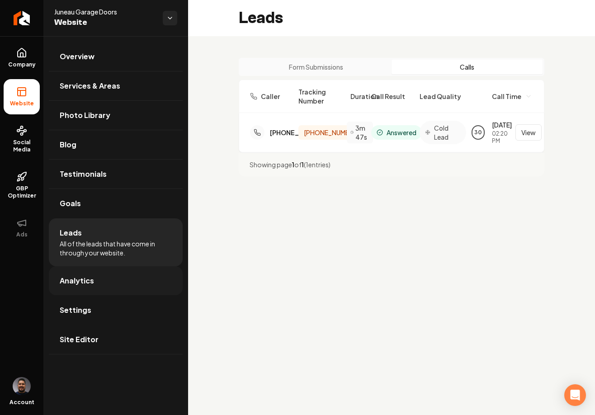
click at [86, 291] on link "Analytics" at bounding box center [116, 280] width 134 height 29
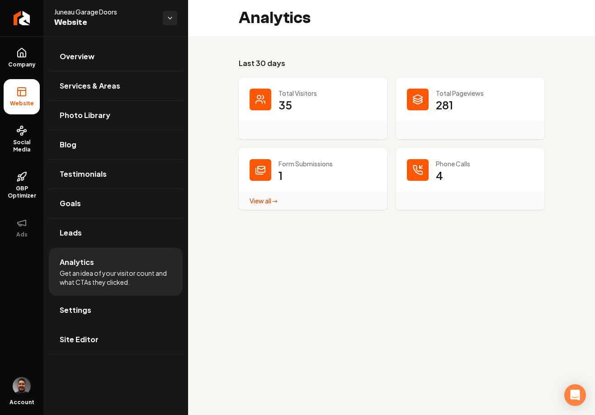
drag, startPoint x: 282, startPoint y: 106, endPoint x: 271, endPoint y: 99, distance: 13.6
click at [282, 105] on p "35" at bounding box center [285, 105] width 14 height 14
click at [267, 98] on div "Main content area" at bounding box center [260, 100] width 22 height 22
click at [422, 99] on icon "Main content area" at bounding box center [417, 99] width 11 height 11
click at [439, 111] on p "281" at bounding box center [443, 105] width 17 height 14
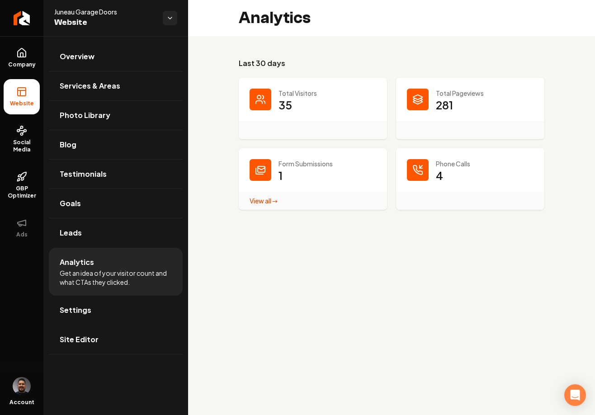
drag, startPoint x: 420, startPoint y: 176, endPoint x: 435, endPoint y: 179, distance: 15.2
click at [420, 176] on div "Main content area" at bounding box center [418, 170] width 22 height 22
drag, startPoint x: 440, startPoint y: 180, endPoint x: 420, endPoint y: 177, distance: 20.1
click at [440, 180] on p "4" at bounding box center [438, 175] width 7 height 14
click at [261, 163] on div "Main content area" at bounding box center [260, 170] width 22 height 22
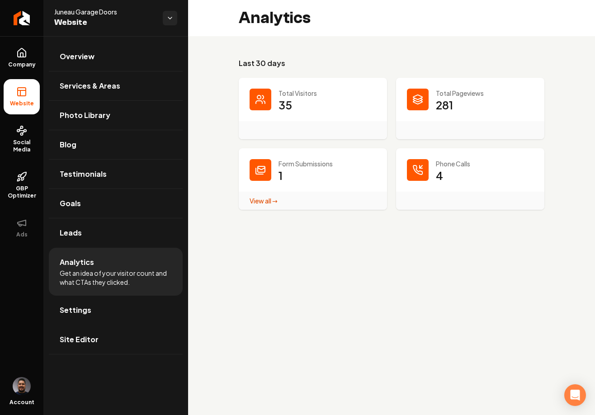
click at [274, 174] on div "Form Submissions 1 View all → Form Submissions stats" at bounding box center [313, 178] width 148 height 61
click at [437, 176] on p "4" at bounding box center [438, 175] width 7 height 14
click at [426, 172] on div "Main content area" at bounding box center [418, 170] width 22 height 22
drag, startPoint x: 438, startPoint y: 178, endPoint x: 435, endPoint y: 171, distance: 7.7
click at [438, 178] on p "4" at bounding box center [438, 175] width 7 height 14
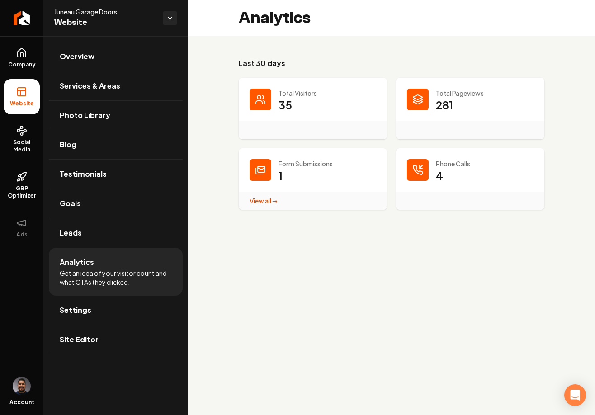
click at [430, 104] on div "Total Pageviews 281" at bounding box center [470, 108] width 148 height 61
click at [271, 91] on div "Main content area" at bounding box center [260, 100] width 22 height 22
click at [285, 108] on p "35" at bounding box center [285, 105] width 14 height 14
drag, startPoint x: 253, startPoint y: 98, endPoint x: 282, endPoint y: 98, distance: 29.8
click at [253, 98] on div "Main content area" at bounding box center [260, 100] width 22 height 22
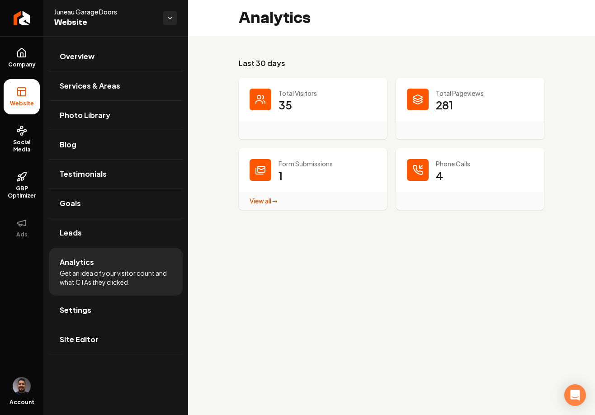
drag, startPoint x: 416, startPoint y: 99, endPoint x: 439, endPoint y: 108, distance: 24.2
click at [416, 99] on icon "Main content area" at bounding box center [417, 97] width 9 height 5
click at [458, 112] on dd "281" at bounding box center [484, 111] width 98 height 27
click at [276, 52] on div "Last 30 days Total Visitors 35 Total Pageviews 281 Form Submissions 1 View all …" at bounding box center [391, 133] width 407 height 195
click at [260, 63] on h3 "Last 30 days" at bounding box center [391, 63] width 305 height 11
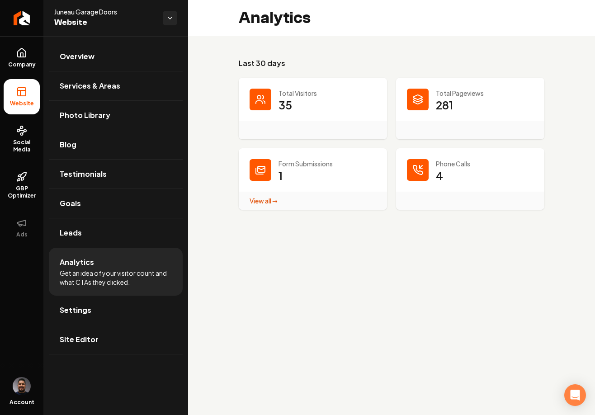
click at [245, 61] on h3 "Last 30 days" at bounding box center [391, 63] width 305 height 11
click at [284, 61] on h3 "Last 30 days" at bounding box center [391, 63] width 305 height 11
drag, startPoint x: 283, startPoint y: 61, endPoint x: 236, endPoint y: 58, distance: 47.1
click at [236, 58] on div "Last 30 days Total Visitors 35 Total Pageviews 281 Form Submissions 1 View all …" at bounding box center [391, 133] width 407 height 195
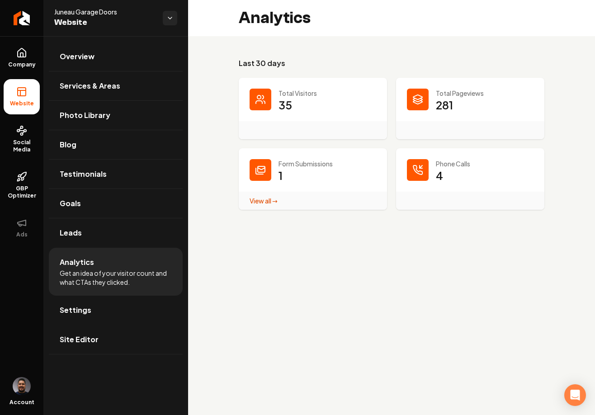
click at [228, 156] on div "Last 30 days Total Visitors 35 Total Pageviews 281 Form Submissions 1 View all …" at bounding box center [391, 133] width 407 height 195
click at [231, 100] on div "Last 30 days Total Visitors 35 Total Pageviews 281 Form Submissions 1 View all …" at bounding box center [391, 133] width 407 height 195
click at [238, 65] on div "Last 30 days Total Visitors 35 Total Pageviews 281 Form Submissions 1 View all …" at bounding box center [391, 133] width 407 height 195
click at [379, 55] on div "Last 30 days Total Visitors 35 Total Pageviews 281 Form Submissions 1 View all …" at bounding box center [391, 133] width 407 height 195
click at [346, 61] on h3 "Last 30 days" at bounding box center [391, 63] width 305 height 11
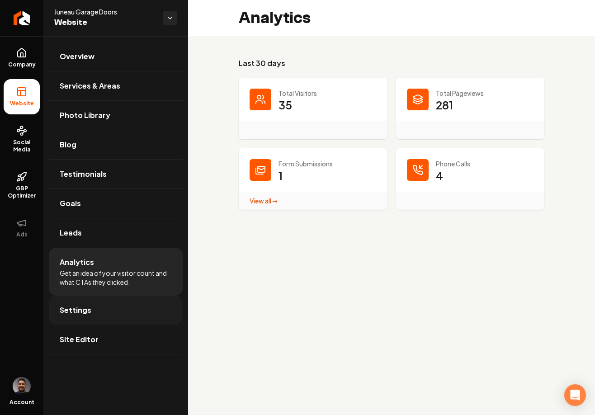
click at [83, 308] on span "Settings" at bounding box center [76, 309] width 32 height 11
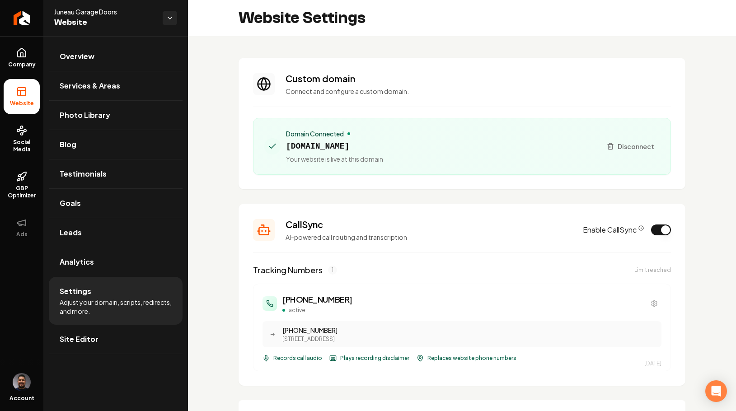
click at [587, 228] on icon "CallSync Info" at bounding box center [640, 227] width 5 height 5
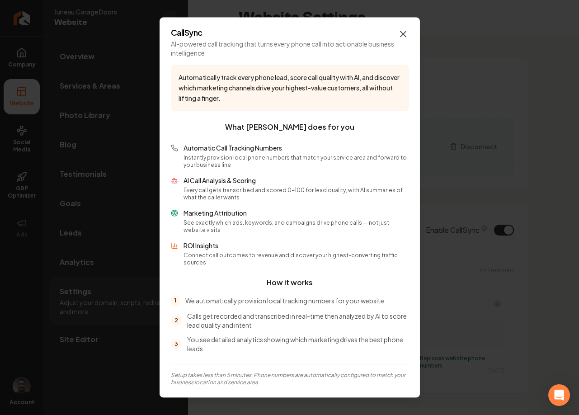
click at [401, 37] on icon "button" at bounding box center [402, 33] width 5 height 5
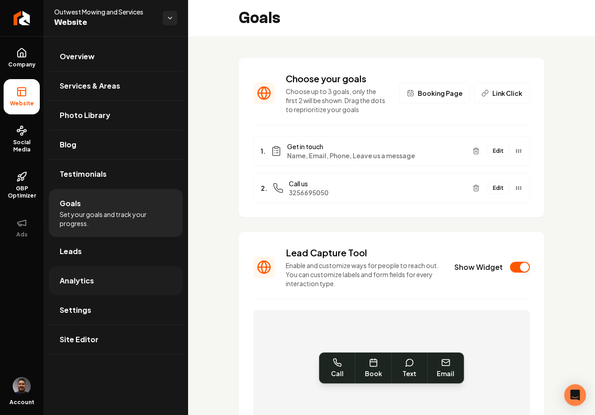
click at [102, 278] on link "Analytics" at bounding box center [116, 280] width 134 height 29
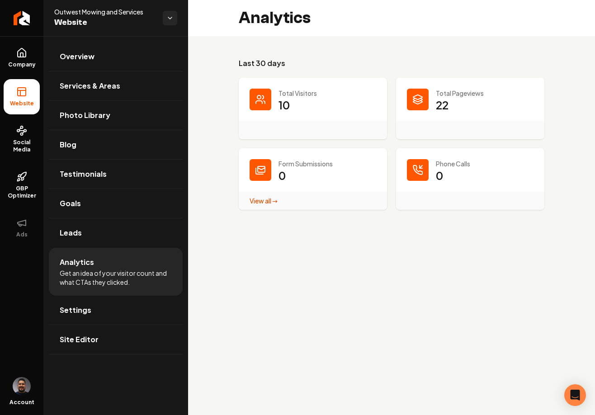
click at [205, 47] on div "Last 30 days Total Visitors 10 Total Pageviews 22 Form Submissions 0 View all →…" at bounding box center [391, 133] width 407 height 195
click at [260, 62] on h3 "Last 30 days" at bounding box center [391, 63] width 305 height 11
click at [259, 203] on link "View all → Form Submissions stats" at bounding box center [263, 201] width 28 height 8
click at [429, 166] on dt "Phone Calls" at bounding box center [470, 163] width 126 height 9
click at [424, 182] on div "Phone Calls 0" at bounding box center [470, 178] width 148 height 61
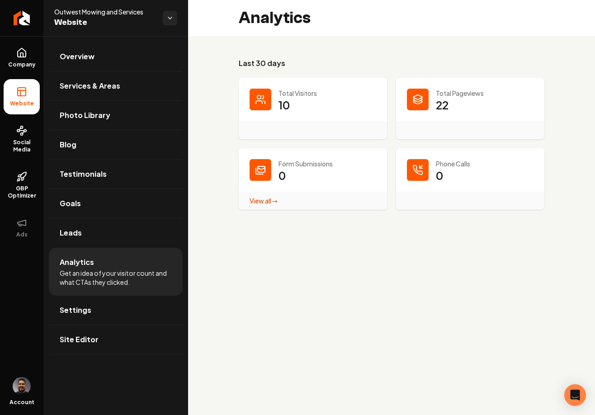
click at [423, 191] on div "Phone Calls 0" at bounding box center [470, 178] width 148 height 61
click at [343, 239] on main "Analytics Last 30 days Total Visitors 10 Total Pageviews 22 Form Submissions 0 …" at bounding box center [391, 207] width 407 height 415
click at [145, 303] on link "Settings" at bounding box center [116, 309] width 134 height 29
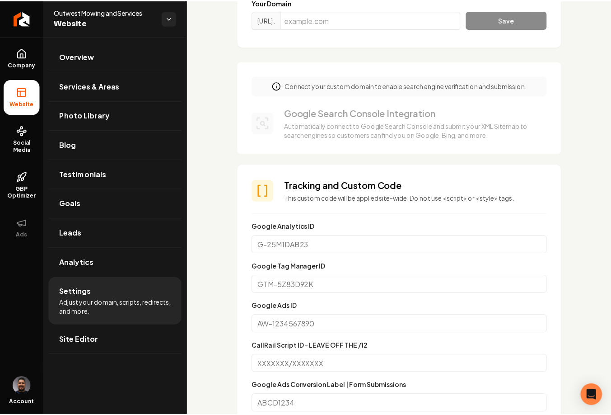
scroll to position [84, 0]
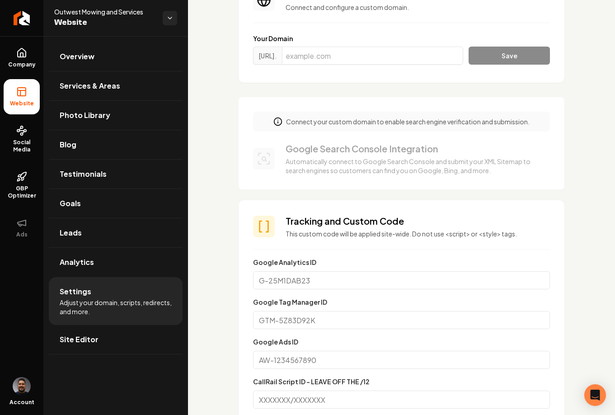
click at [284, 161] on div "Google Search Console Integration Automatically connect to Google Search Consol…" at bounding box center [396, 158] width 286 height 33
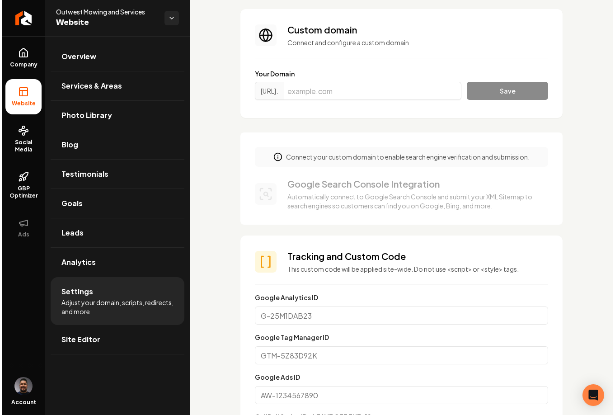
scroll to position [0, 0]
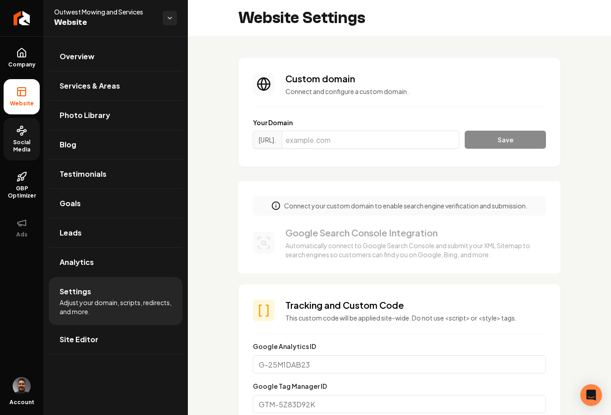
click at [27, 138] on link "Social Media" at bounding box center [22, 139] width 36 height 42
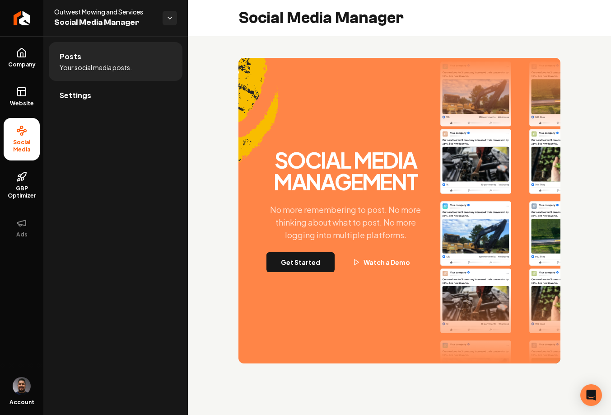
click at [58, 47] on li "Posts Your social media posts." at bounding box center [116, 61] width 134 height 39
click at [87, 97] on span "Settings" at bounding box center [76, 95] width 32 height 11
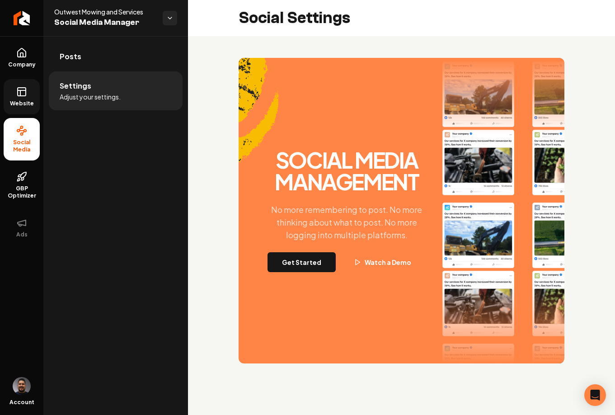
click at [23, 98] on link "Website" at bounding box center [22, 96] width 36 height 35
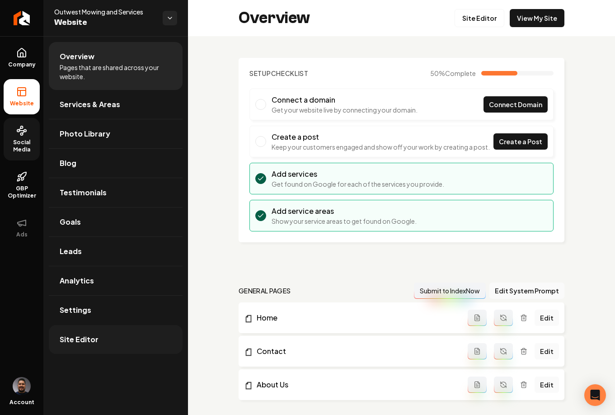
click at [118, 329] on link "Site Editor" at bounding box center [116, 339] width 134 height 29
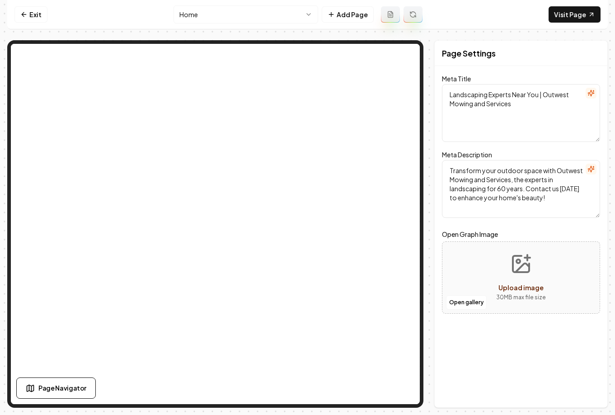
click at [248, 10] on html "Computer Required This feature is only available on a computer. Please switch t…" at bounding box center [307, 207] width 615 height 415
click at [253, 12] on html "Computer Required This feature is only available on a computer. Please switch t…" at bounding box center [307, 207] width 615 height 415
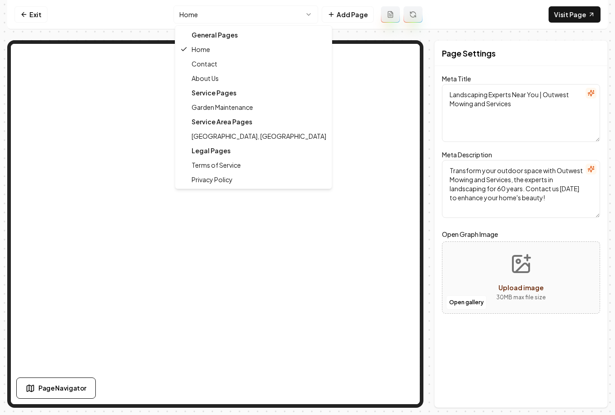
click at [253, 12] on html "Computer Required This feature is only available on a computer. Please switch t…" at bounding box center [307, 207] width 615 height 415
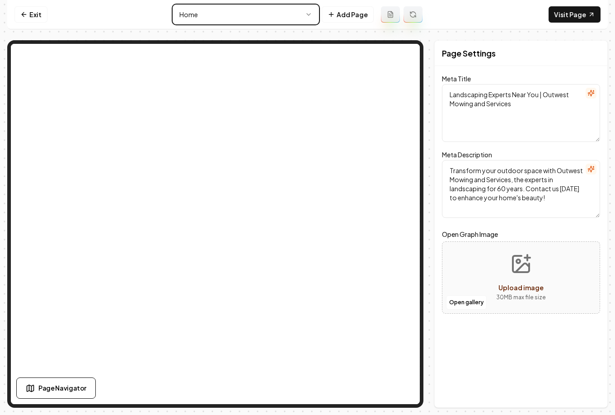
click at [253, 11] on html "Computer Required This feature is only available on a computer. Please switch t…" at bounding box center [307, 207] width 615 height 415
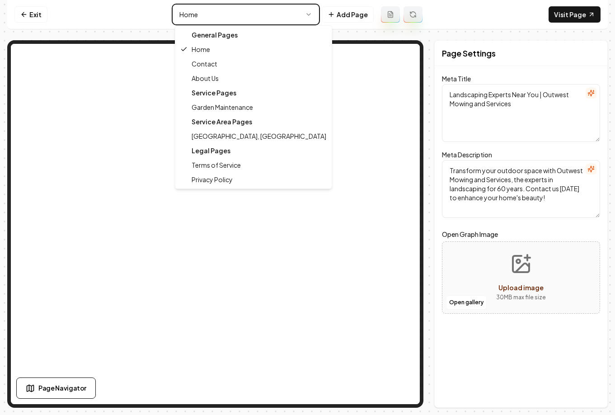
click at [253, 11] on html "Computer Required This feature is only available on a computer. Please switch t…" at bounding box center [307, 207] width 615 height 415
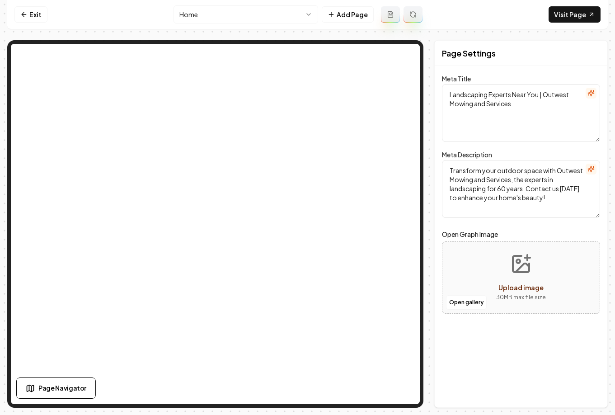
click at [83, 17] on nav "Exit Home Add Page Visit Page" at bounding box center [307, 14] width 600 height 29
click at [211, 14] on html "Computer Required This feature is only available on a computer. Please switch t…" at bounding box center [307, 207] width 615 height 415
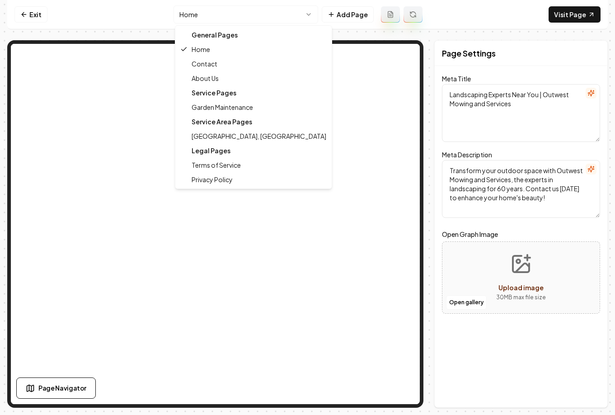
click at [180, 19] on html "Computer Required This feature is only available on a computer. Please switch t…" at bounding box center [307, 207] width 615 height 415
click at [183, 17] on html "Computer Required This feature is only available on a computer. Please switch t…" at bounding box center [307, 207] width 615 height 415
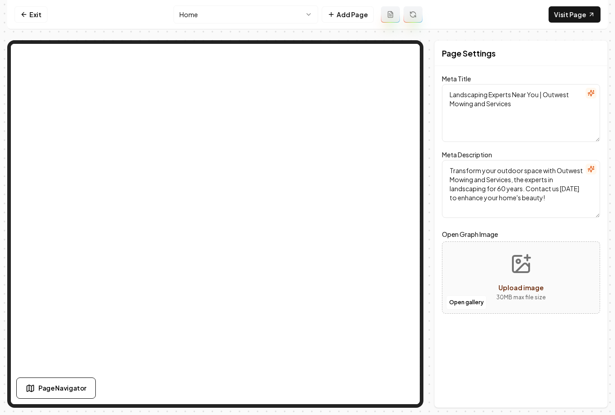
click at [202, 14] on html "Computer Required This feature is only available on a computer. Please switch t…" at bounding box center [307, 207] width 615 height 415
click at [199, 12] on html "Computer Required This feature is only available on a computer. Please switch t…" at bounding box center [307, 207] width 615 height 415
click at [461, 9] on nav "Exit Home Add Page Visit Page" at bounding box center [307, 14] width 600 height 29
click at [392, 17] on icon at bounding box center [390, 14] width 7 height 7
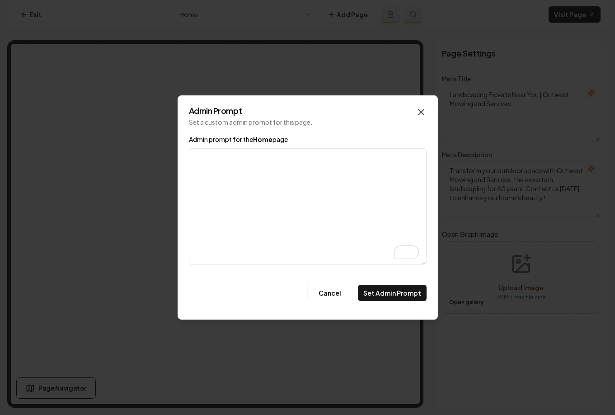
click at [422, 112] on icon "button" at bounding box center [421, 112] width 11 height 11
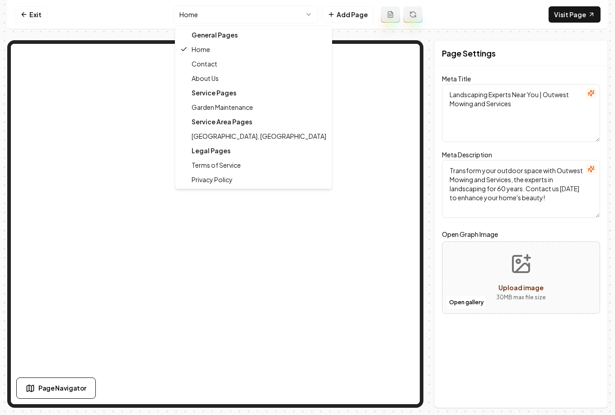
click at [215, 13] on html "Computer Required This feature is only available on a computer. Please switch t…" at bounding box center [307, 207] width 615 height 415
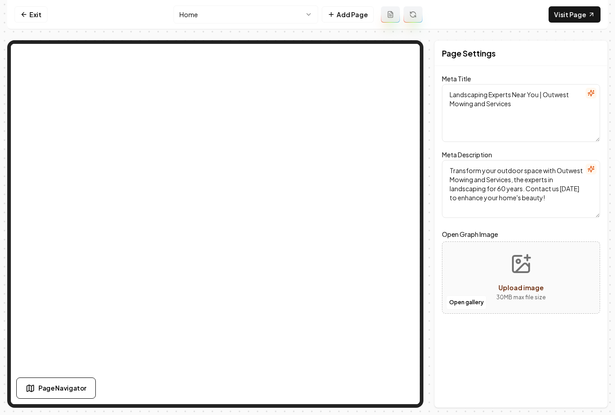
click at [383, 16] on button at bounding box center [390, 14] width 19 height 16
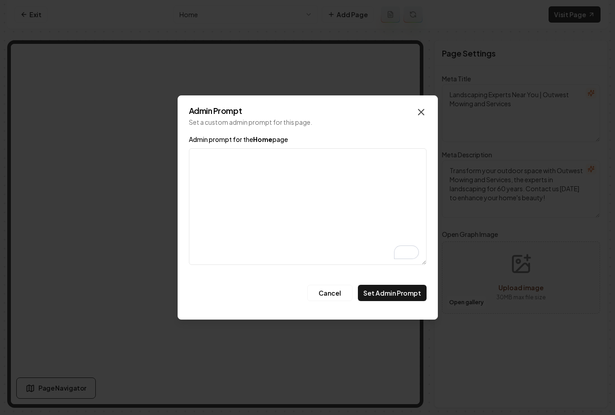
click at [418, 109] on icon "button" at bounding box center [420, 111] width 5 height 5
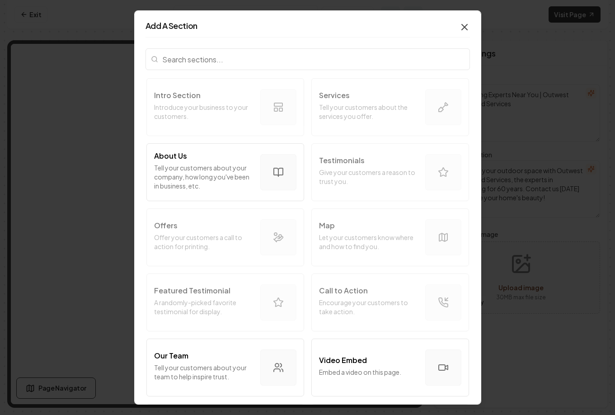
click at [459, 25] on icon "button" at bounding box center [464, 27] width 11 height 11
click at [459, 23] on icon "button" at bounding box center [464, 27] width 11 height 11
click at [459, 28] on icon "button" at bounding box center [464, 27] width 11 height 11
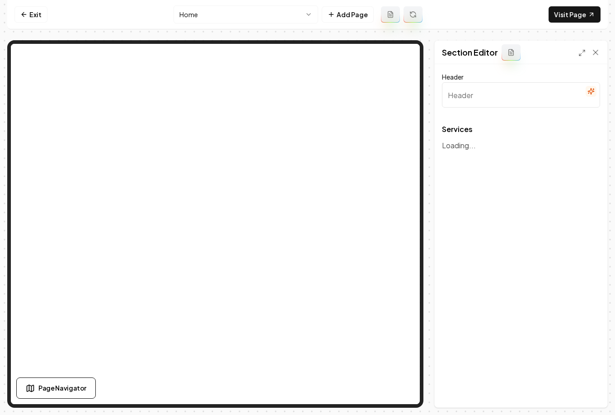
type input "Our Comprehensive Landscaping Services"
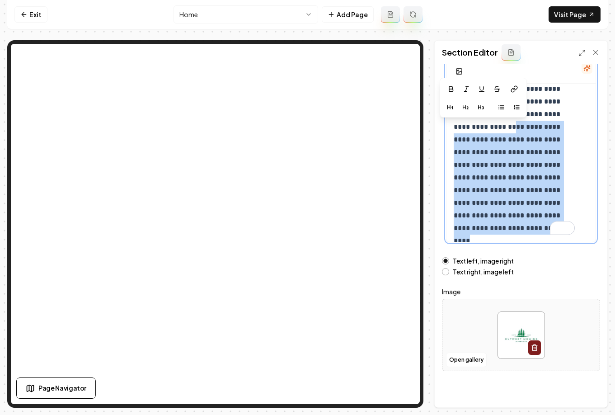
scroll to position [44, 0]
drag, startPoint x: 492, startPoint y: 172, endPoint x: 510, endPoint y: 259, distance: 88.5
click at [510, 259] on form "**********" at bounding box center [521, 184] width 158 height 373
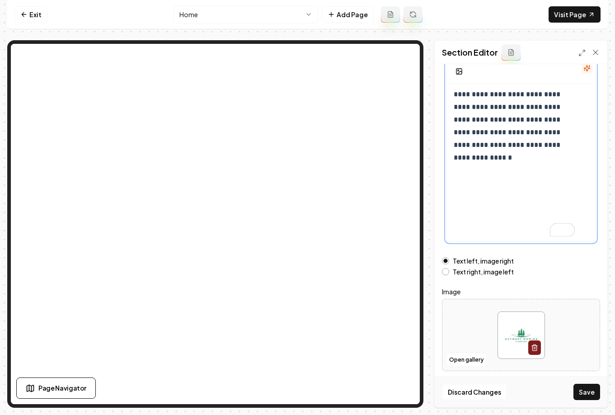
scroll to position [0, 0]
click at [482, 223] on div "**********" at bounding box center [520, 154] width 149 height 173
click at [464, 216] on div "**********" at bounding box center [520, 154] width 149 height 173
click at [471, 194] on div "**********" at bounding box center [520, 154] width 149 height 173
click at [484, 196] on div "**********" at bounding box center [520, 154] width 149 height 173
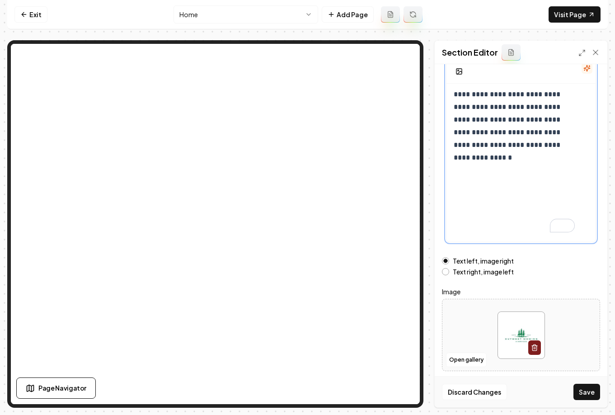
click at [472, 198] on div "**********" at bounding box center [520, 154] width 149 height 173
click at [481, 225] on div "**********" at bounding box center [520, 154] width 149 height 173
click at [475, 244] on div "**********" at bounding box center [521, 145] width 158 height 201
click at [468, 225] on div "**********" at bounding box center [520, 154] width 149 height 173
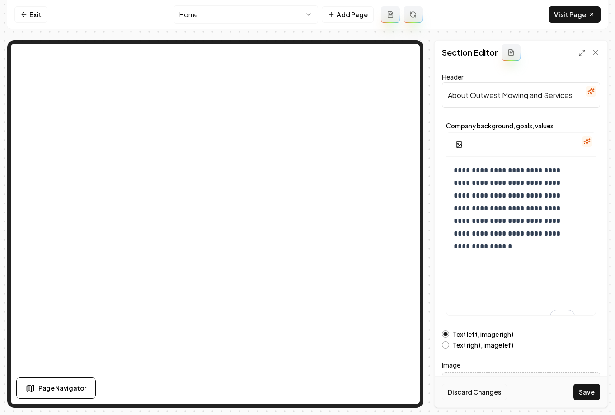
click at [474, 391] on button "Discard Changes" at bounding box center [474, 392] width 65 height 16
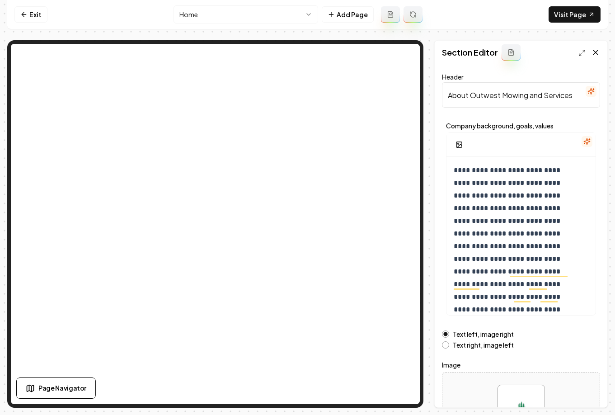
click at [594, 51] on icon at bounding box center [595, 52] width 9 height 9
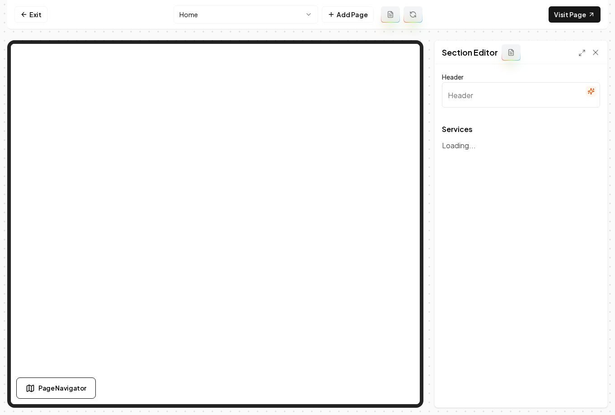
type input "Our Comprehensive Landscaping Services"
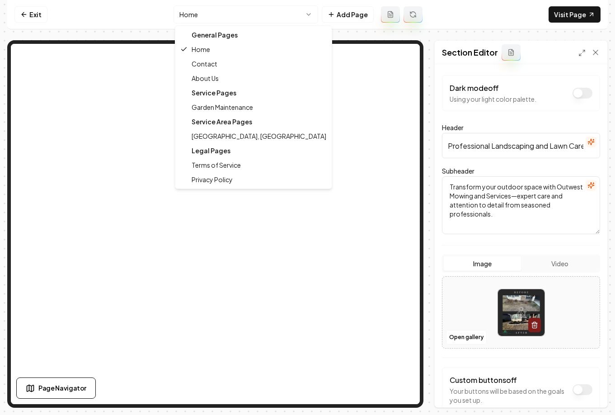
click at [256, 17] on html "Computer Required This feature is only available on a computer. Please switch t…" at bounding box center [307, 207] width 615 height 415
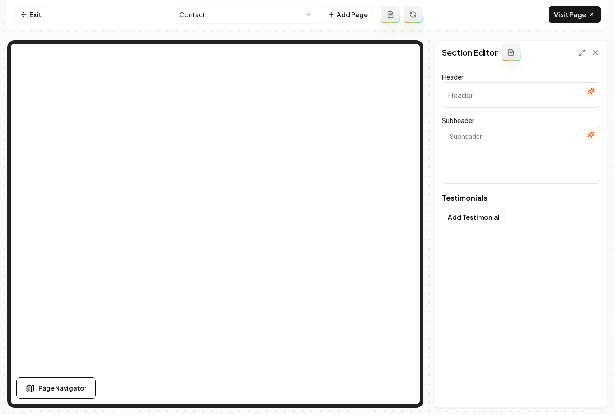
type input "What our customers are saying"
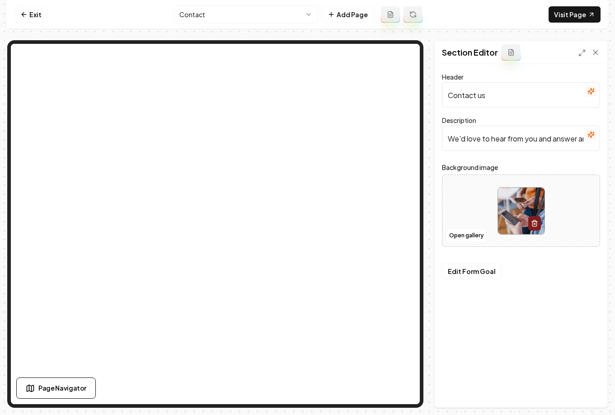
click at [207, 17] on html "Computer Required This feature is only available on a computer. Please switch t…" at bounding box center [307, 207] width 615 height 415
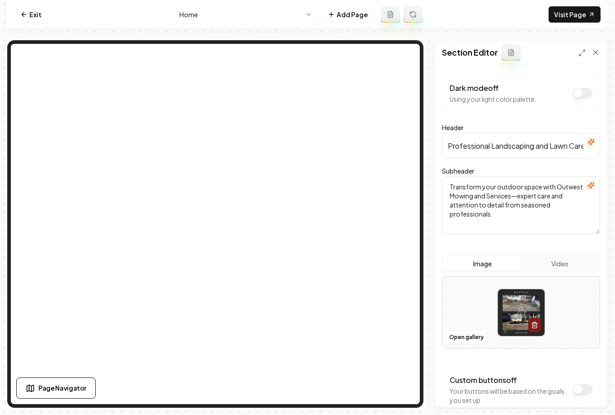
click at [215, 14] on html "Computer Required This feature is only available on a computer. Please switch t…" at bounding box center [307, 207] width 615 height 415
click at [594, 54] on icon at bounding box center [595, 52] width 5 height 5
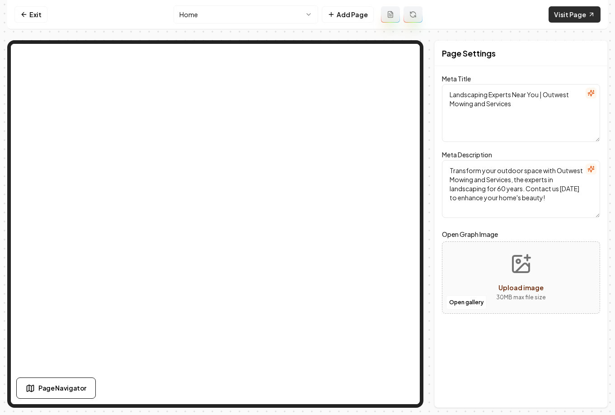
click at [581, 16] on link "Visit Page" at bounding box center [574, 14] width 52 height 16
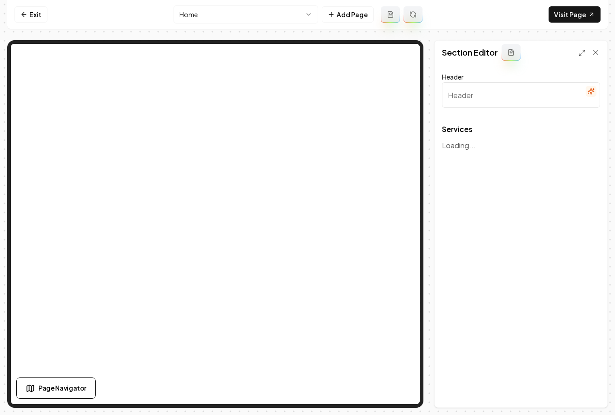
type input "Our Comprehensive Landscaping Services"
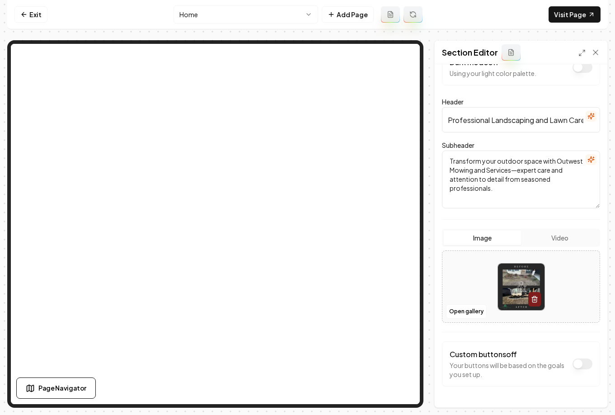
scroll to position [52, 0]
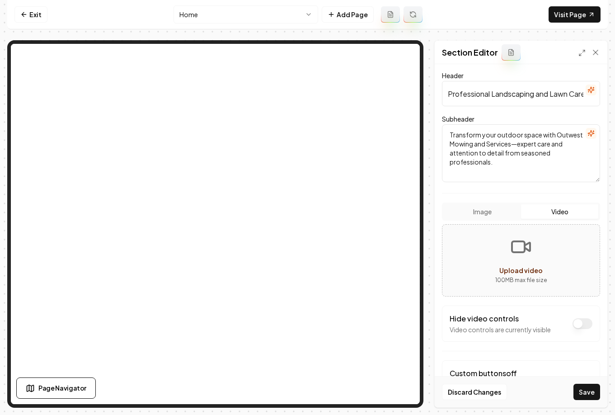
click at [539, 212] on button "Video" at bounding box center [559, 211] width 77 height 14
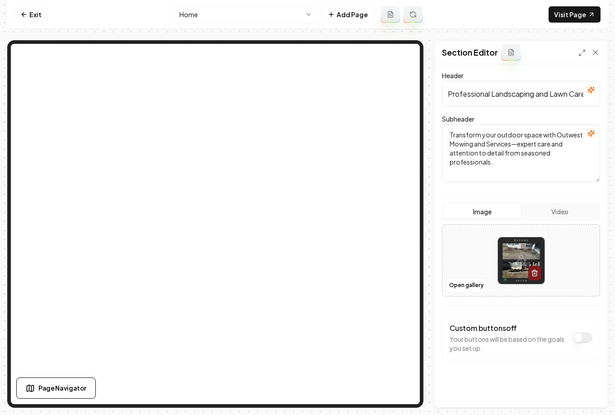
click at [497, 210] on button "Image" at bounding box center [482, 211] width 77 height 14
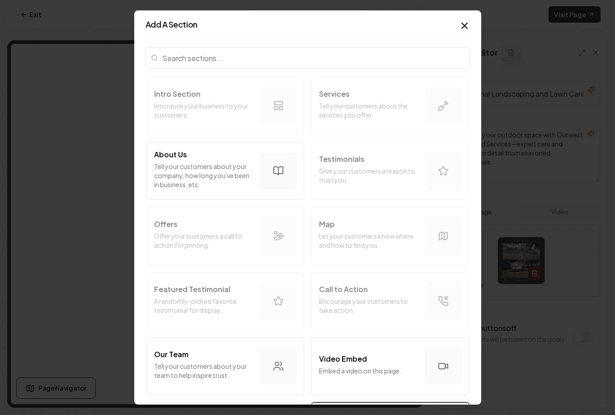
scroll to position [0, 0]
click at [459, 28] on icon "button" at bounding box center [464, 27] width 11 height 11
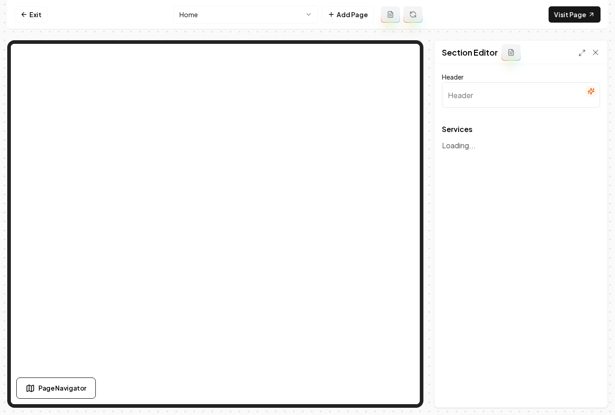
type input "Our Comprehensive Landscaping Services"
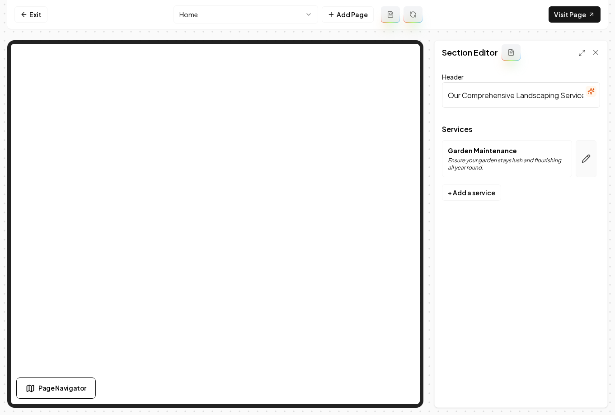
click at [586, 156] on icon "button" at bounding box center [586, 159] width 8 height 8
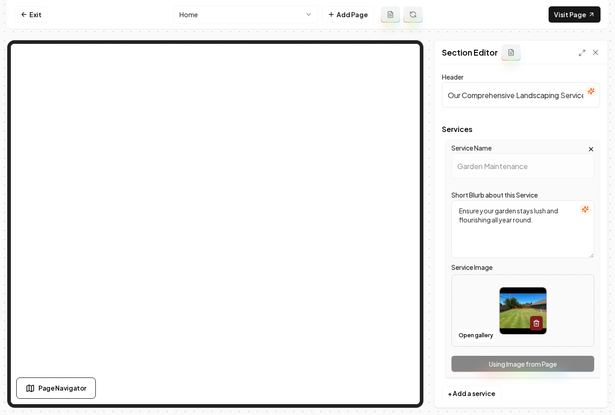
click at [587, 147] on icon "button" at bounding box center [590, 148] width 7 height 7
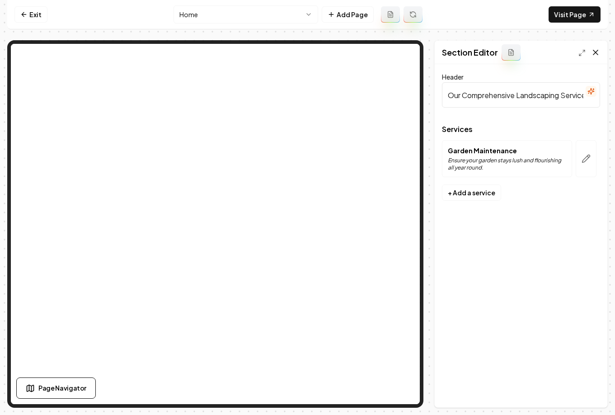
click at [593, 52] on icon at bounding box center [595, 52] width 9 height 9
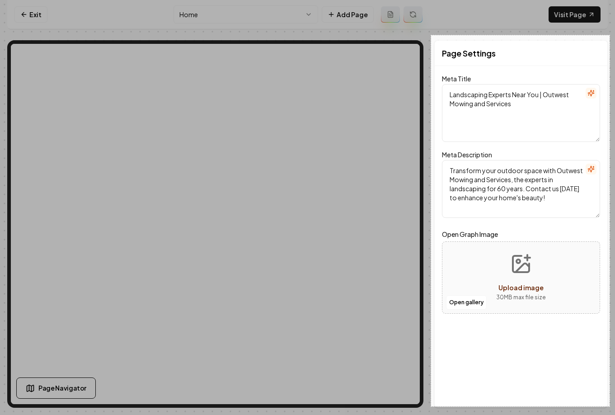
drag, startPoint x: 464, startPoint y: 56, endPoint x: 609, endPoint y: 406, distance: 378.5
click at [594, 406] on div "395 X 821" at bounding box center [307, 207] width 615 height 415
click at [434, 42] on div at bounding box center [433, 220] width 4 height 371
drag, startPoint x: 434, startPoint y: 35, endPoint x: 433, endPoint y: 41, distance: 5.9
click at [433, 41] on div at bounding box center [432, 220] width 4 height 371
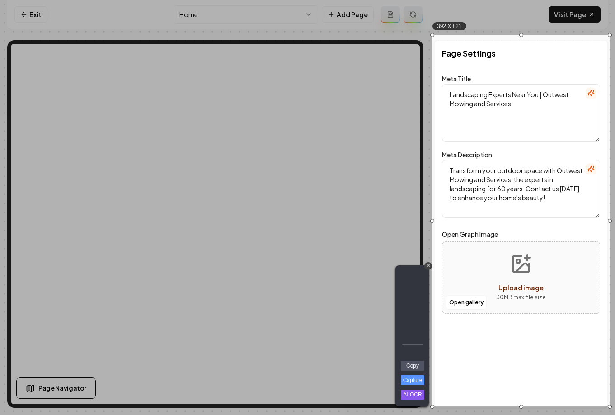
click at [433, 34] on div at bounding box center [520, 35] width 177 height 4
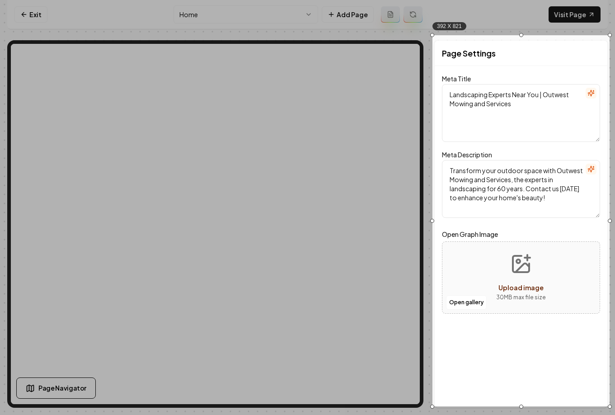
click at [433, 37] on div at bounding box center [432, 220] width 4 height 371
click at [522, 39] on div at bounding box center [520, 39] width 177 height 4
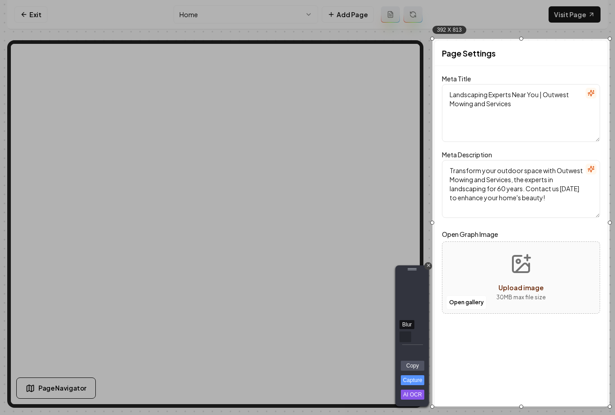
click at [403, 338] on div "Blur" at bounding box center [405, 336] width 12 height 11
click at [420, 379] on link "Capture" at bounding box center [412, 380] width 23 height 10
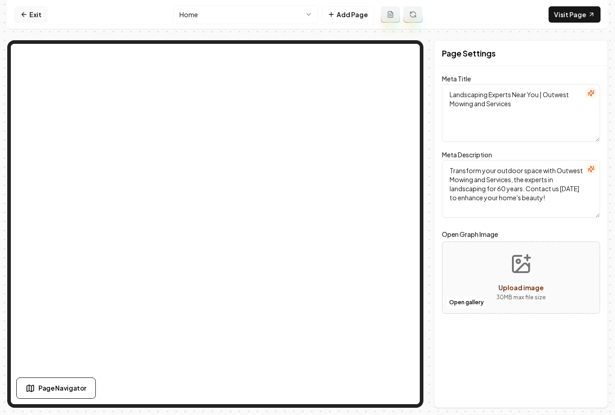
click at [24, 18] on link "Exit" at bounding box center [30, 14] width 33 height 16
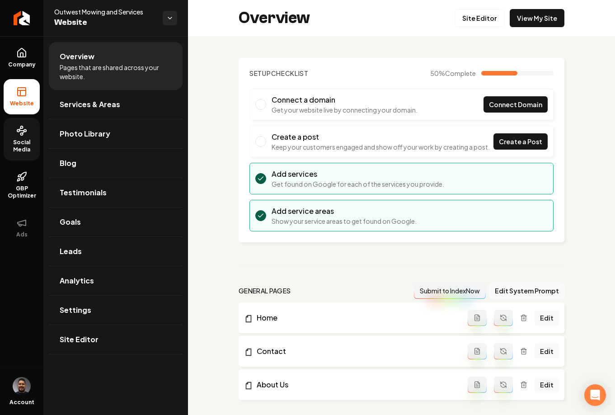
click at [13, 140] on span "Social Media" at bounding box center [22, 146] width 36 height 14
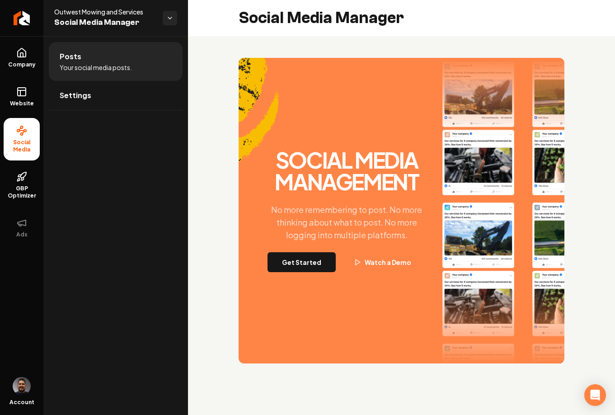
click at [87, 59] on li "Posts Your social media posts." at bounding box center [116, 61] width 134 height 39
click at [308, 263] on button "Get Started" at bounding box center [301, 262] width 68 height 20
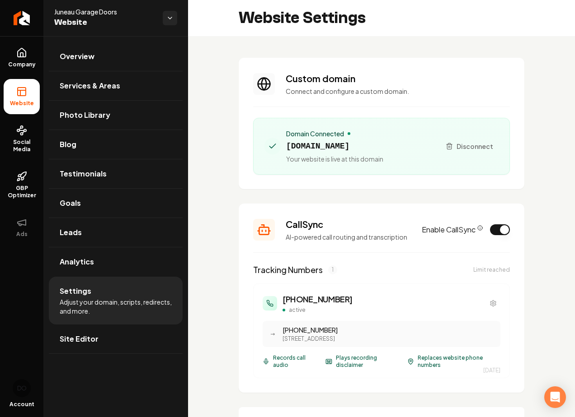
click at [450, 35] on div "Website Settings" at bounding box center [381, 18] width 387 height 36
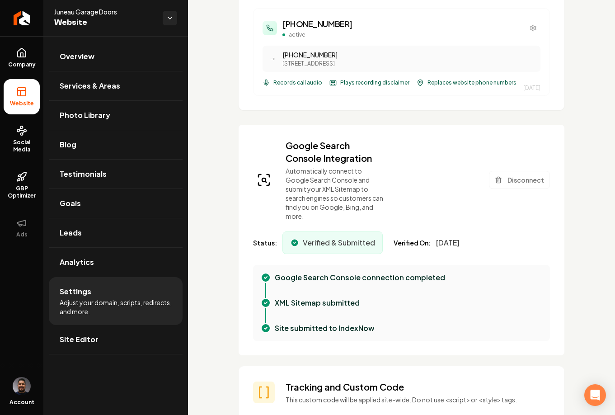
scroll to position [177, 0]
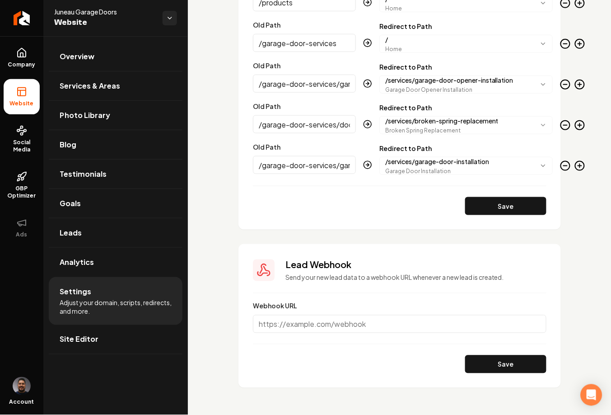
scroll to position [1325, 0]
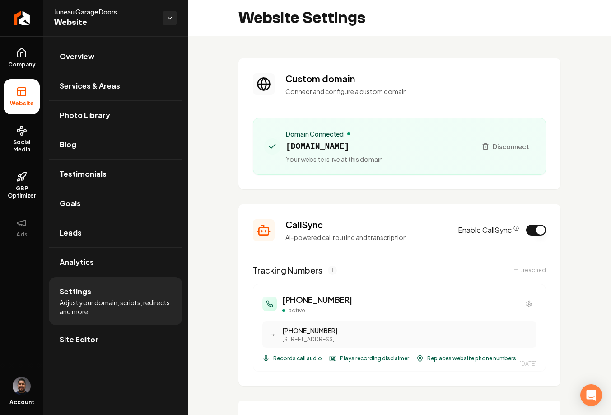
scroll to position [153, 0]
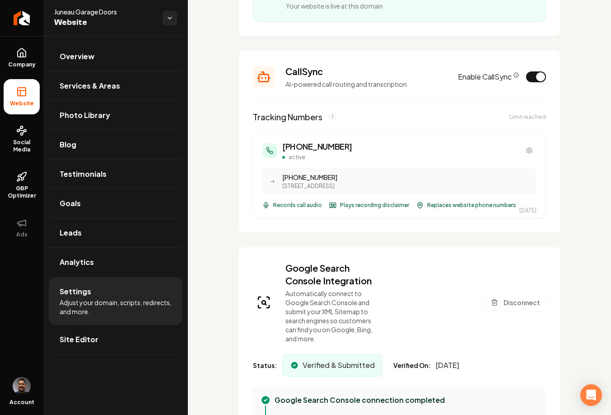
click at [295, 205] on span "Records call audio" at bounding box center [297, 204] width 49 height 7
click at [422, 206] on div "Replaces website phone numbers" at bounding box center [467, 204] width 100 height 7
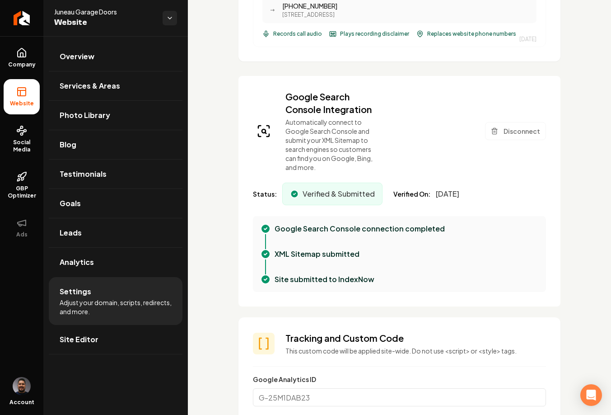
scroll to position [326, 0]
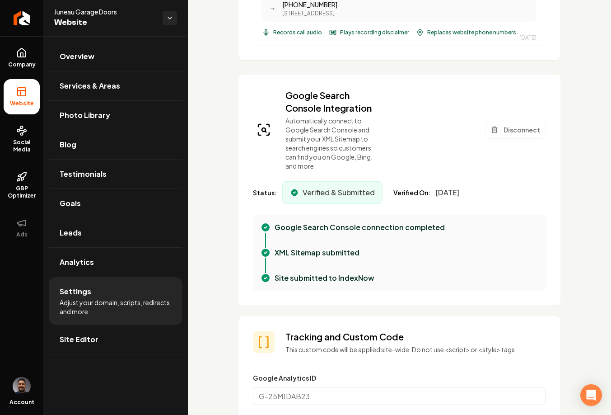
click at [320, 192] on span "Verified & Submitted" at bounding box center [339, 192] width 72 height 11
click at [452, 193] on span "[DATE]" at bounding box center [447, 192] width 23 height 11
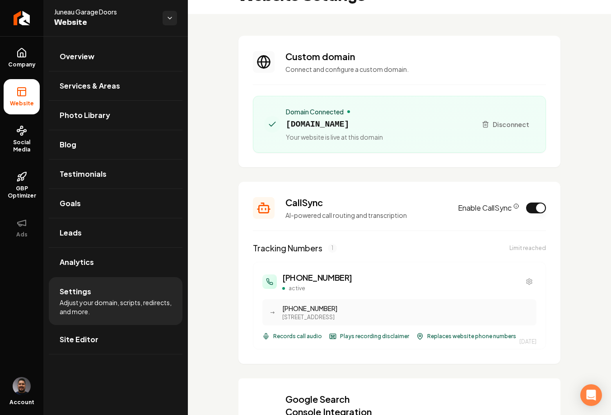
scroll to position [181, 0]
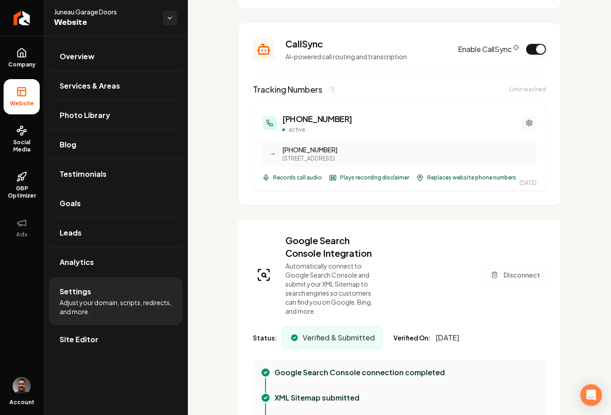
click at [526, 120] on icon "Main content area" at bounding box center [529, 122] width 7 height 7
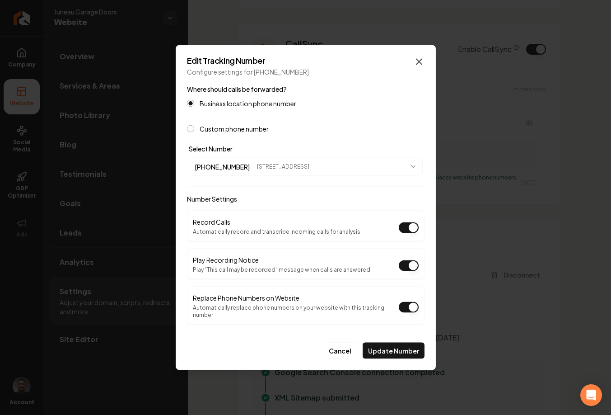
click at [417, 67] on icon "button" at bounding box center [419, 61] width 11 height 11
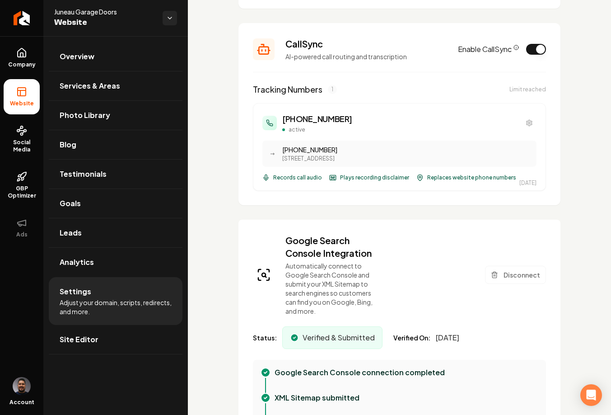
click at [334, 175] on rect "Main content area" at bounding box center [333, 177] width 6 height 5
click at [513, 91] on div "Limit reached" at bounding box center [528, 89] width 37 height 7
click at [27, 137] on link "Social Media" at bounding box center [22, 139] width 36 height 42
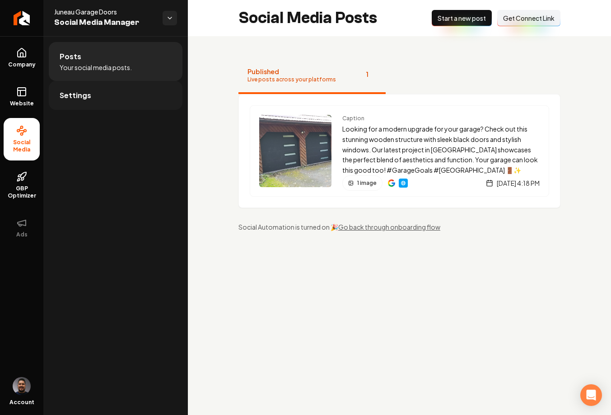
click at [106, 90] on link "Settings" at bounding box center [116, 95] width 134 height 29
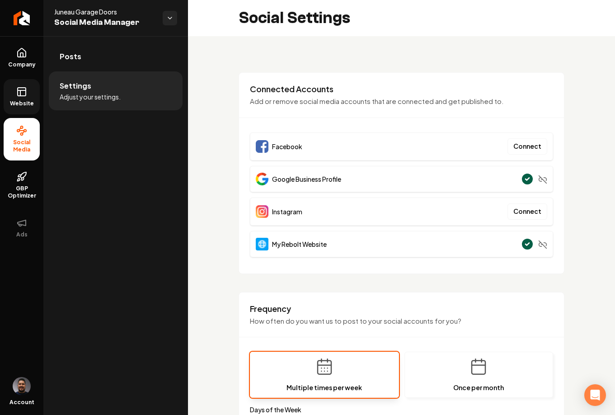
click at [29, 97] on link "Website" at bounding box center [22, 96] width 36 height 35
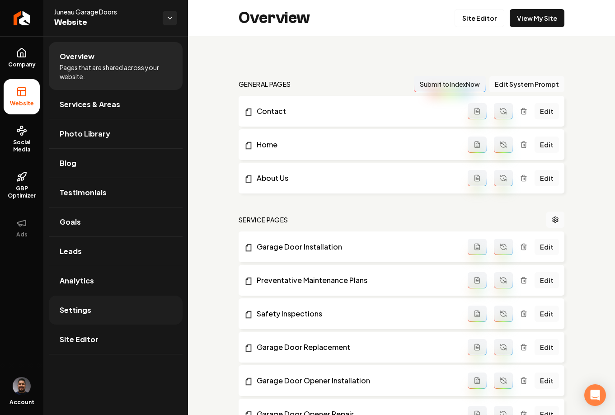
click at [122, 315] on link "Settings" at bounding box center [116, 309] width 134 height 29
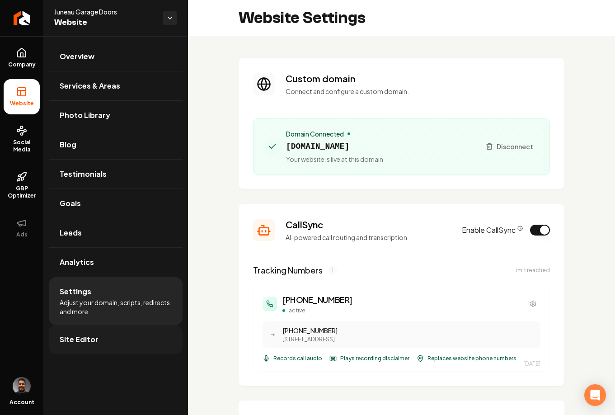
click at [87, 333] on link "Site Editor" at bounding box center [116, 339] width 134 height 29
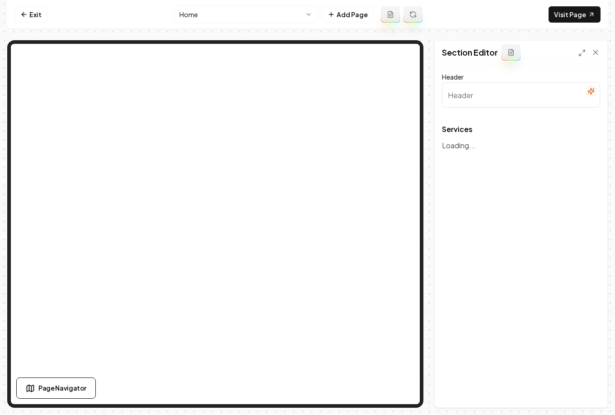
type input "Our Comprehensive Garage Door Services"
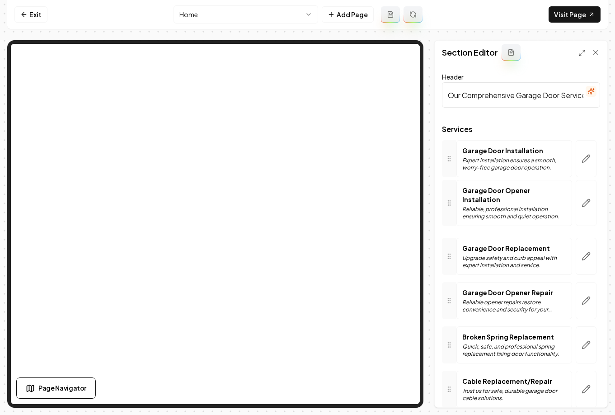
drag, startPoint x: 450, startPoint y: 253, endPoint x: 450, endPoint y: 205, distance: 48.8
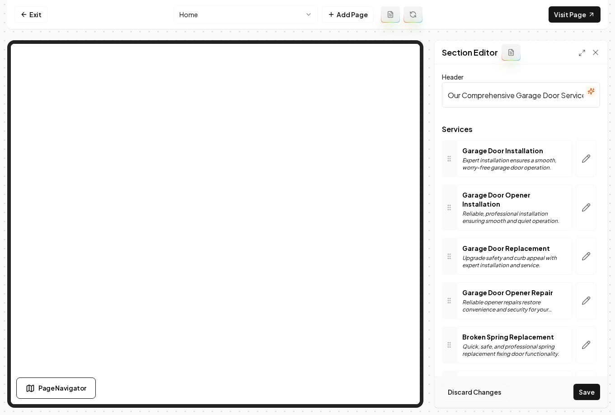
click at [483, 391] on button "Discard Changes" at bounding box center [474, 392] width 65 height 16
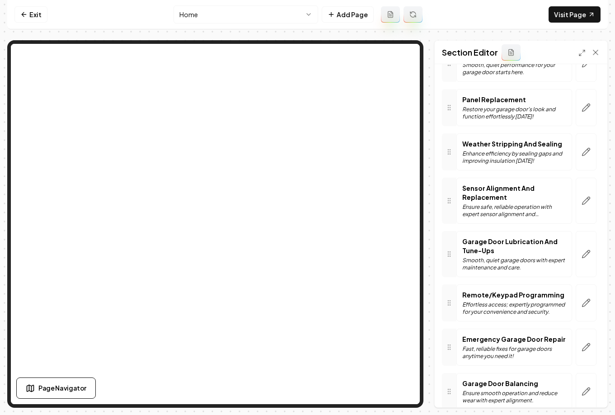
scroll to position [263, 0]
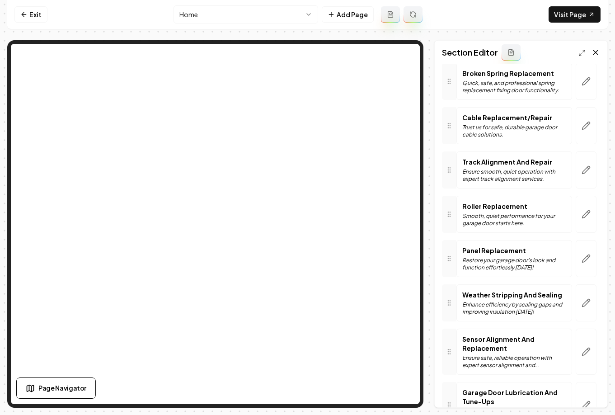
click at [595, 53] on icon at bounding box center [595, 52] width 5 height 5
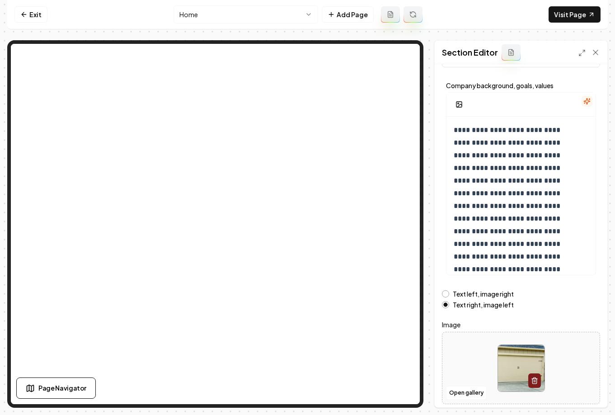
scroll to position [0, 0]
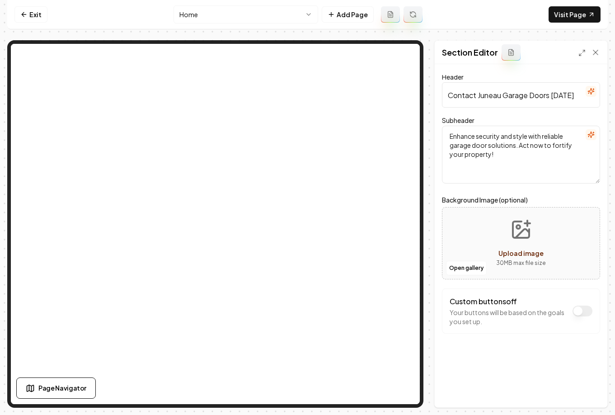
click at [576, 310] on button "Custom buttons off" at bounding box center [582, 310] width 20 height 11
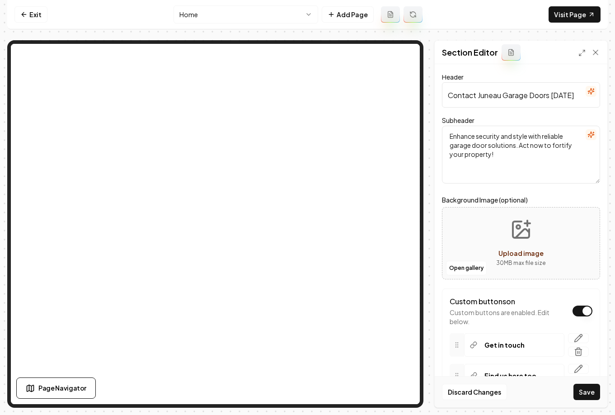
click at [581, 310] on button "Custom buttons on" at bounding box center [582, 310] width 20 height 11
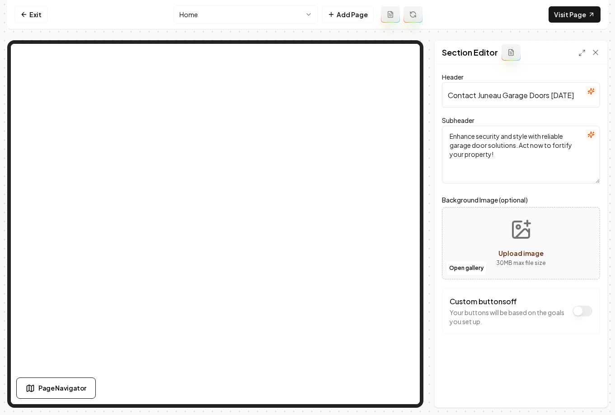
click at [581, 310] on button "Custom buttons off" at bounding box center [582, 310] width 20 height 11
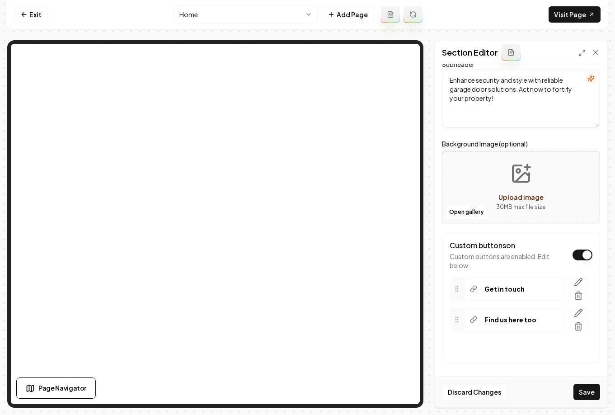
scroll to position [58, 0]
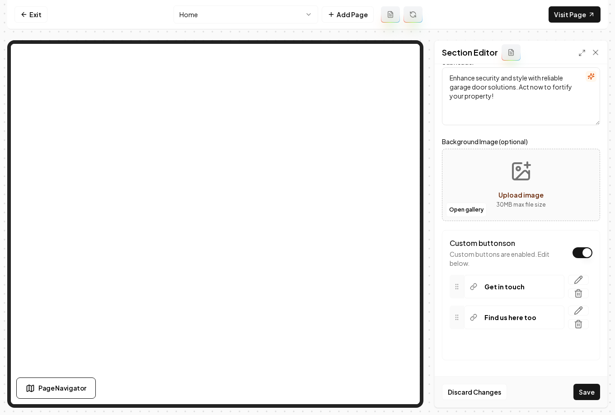
click at [524, 290] on div "Get in touch" at bounding box center [514, 286] width 100 height 23
click at [574, 280] on icon "button" at bounding box center [578, 279] width 9 height 9
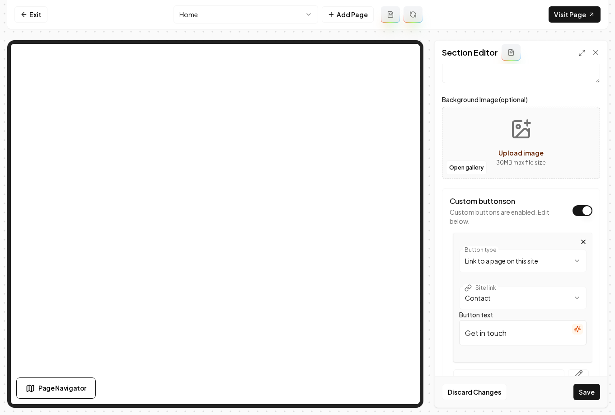
scroll to position [118, 0]
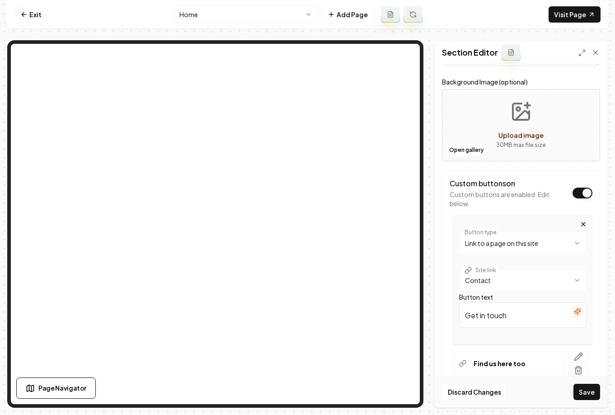
click at [576, 194] on button "Custom buttons on" at bounding box center [582, 192] width 20 height 11
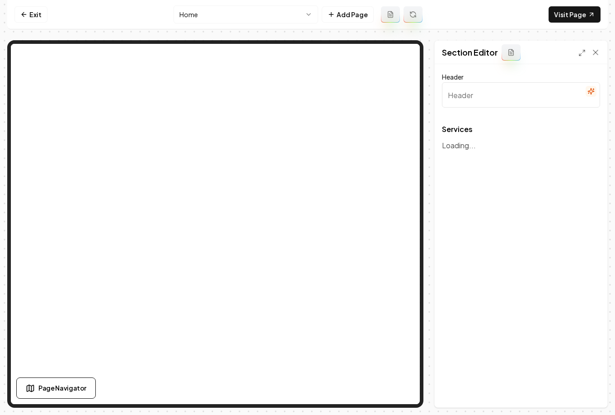
type input "Our Comprehensive Garage Door Services"
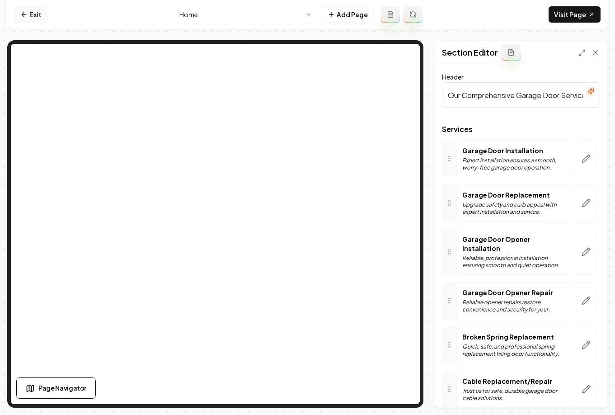
click at [40, 10] on link "Exit" at bounding box center [30, 14] width 33 height 16
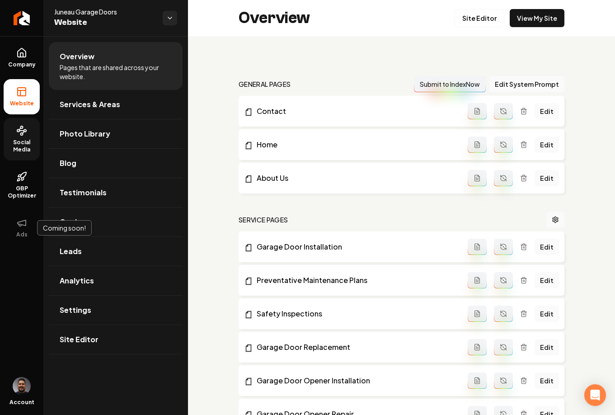
click at [20, 147] on span "Social Media" at bounding box center [22, 146] width 36 height 14
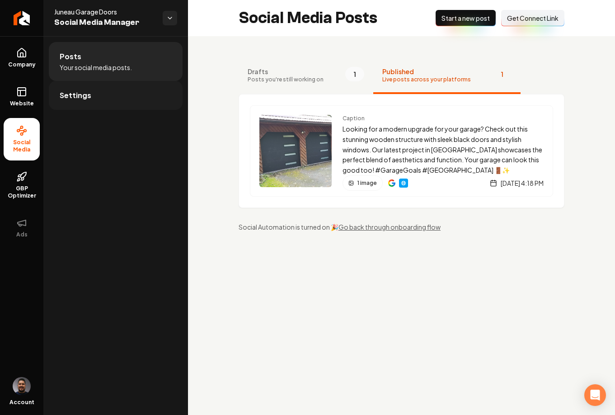
click at [101, 94] on link "Settings" at bounding box center [116, 95] width 134 height 29
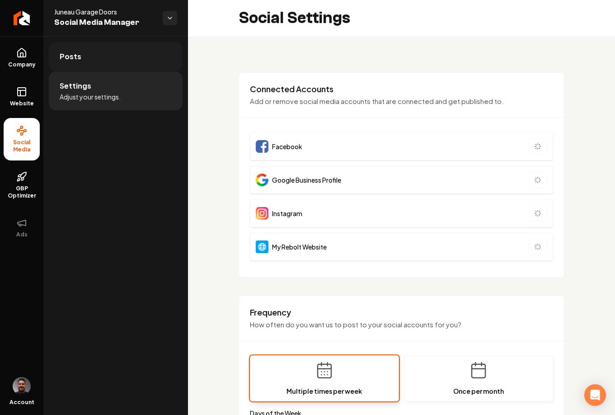
click at [103, 45] on link "Posts" at bounding box center [116, 56] width 134 height 29
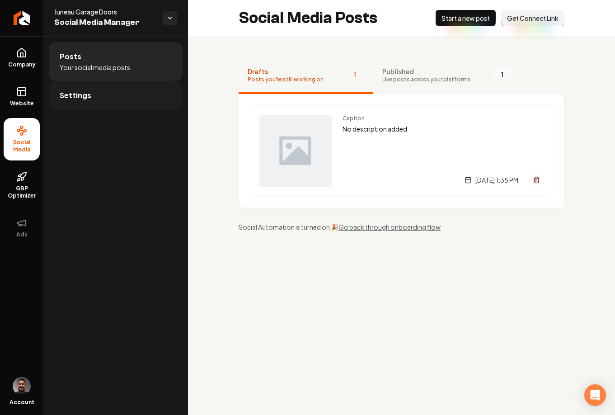
click at [113, 94] on link "Settings" at bounding box center [116, 95] width 134 height 29
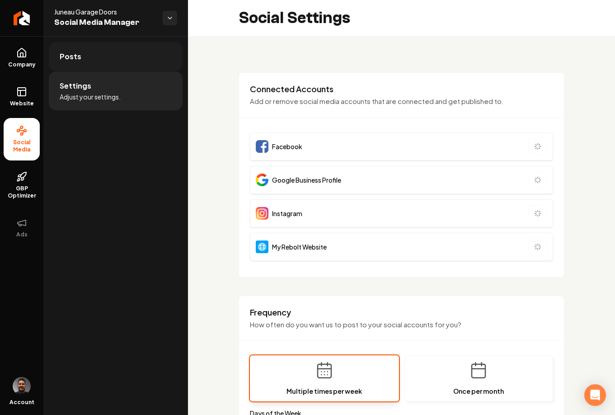
click at [117, 62] on link "Posts" at bounding box center [116, 56] width 134 height 29
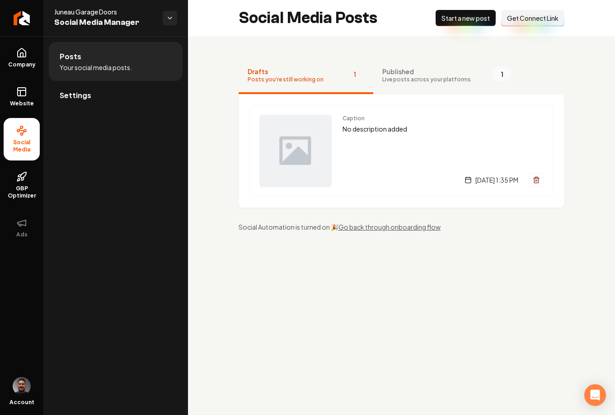
click at [215, 150] on div "Drafts Posts you're still working on 1 Published Live posts across your platfor…" at bounding box center [401, 144] width 427 height 217
click at [316, 150] on img "Main content area" at bounding box center [295, 151] width 72 height 72
click at [398, 73] on span "Published" at bounding box center [426, 71] width 89 height 9
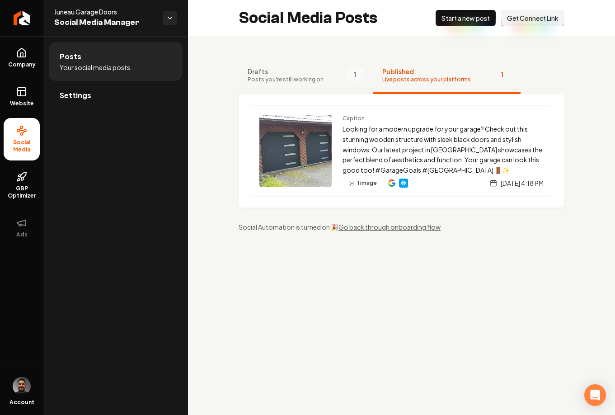
click at [288, 80] on span "Posts you're still working on" at bounding box center [286, 79] width 76 height 7
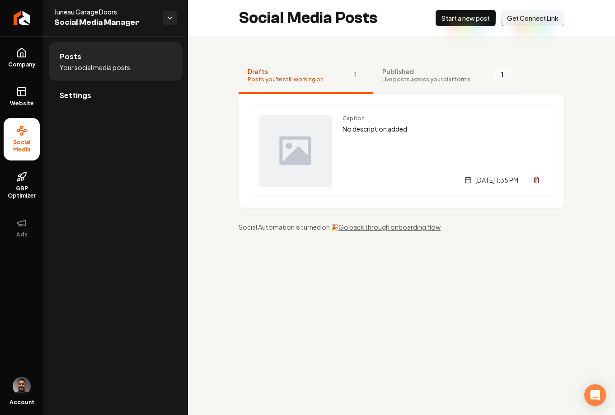
click at [382, 77] on span "Live posts across your platforms" at bounding box center [426, 79] width 89 height 7
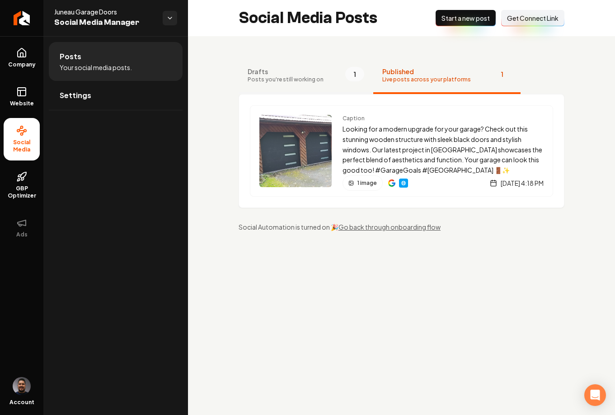
click at [301, 74] on span "Drafts" at bounding box center [286, 71] width 76 height 9
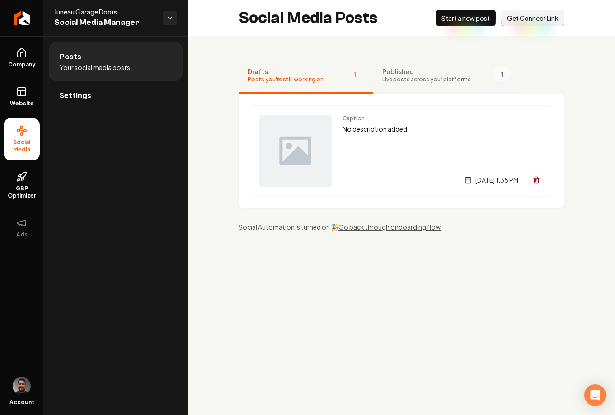
click at [412, 77] on span "Live posts across your platforms" at bounding box center [426, 79] width 89 height 7
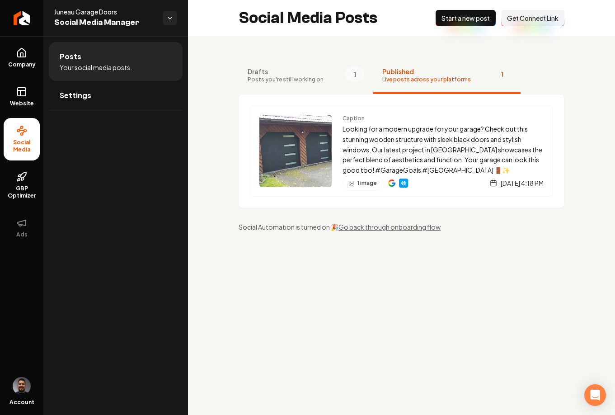
click at [294, 81] on span "Posts you're still working on" at bounding box center [286, 79] width 76 height 7
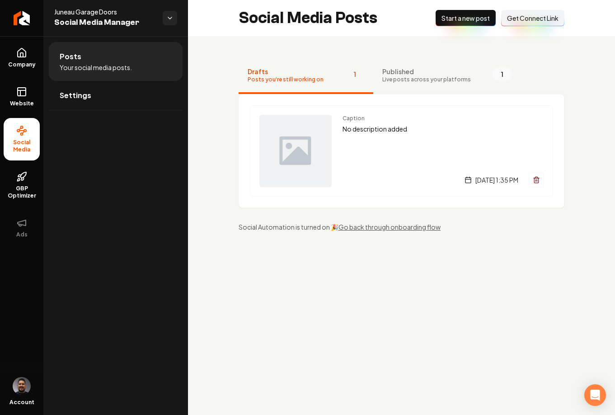
click at [391, 71] on span "Published" at bounding box center [426, 71] width 89 height 9
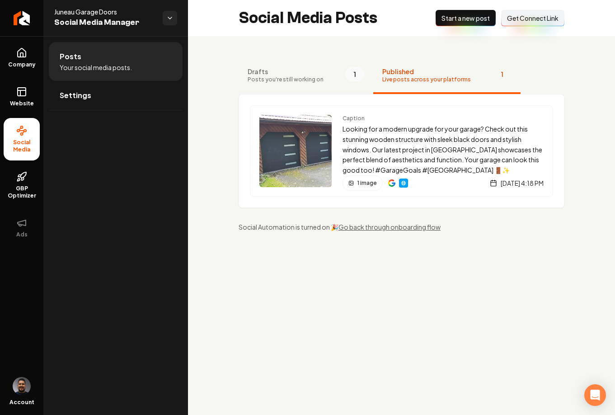
click at [294, 72] on span "Drafts" at bounding box center [286, 71] width 76 height 9
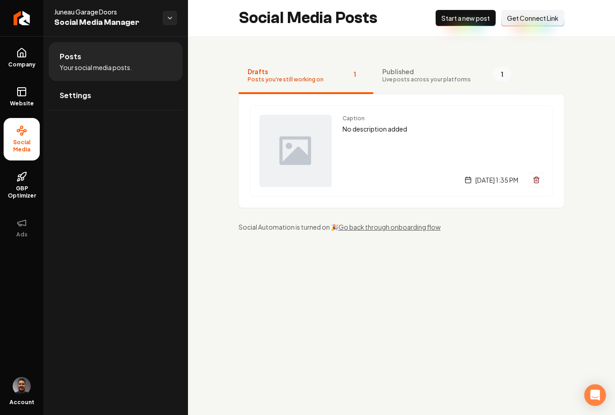
click at [382, 74] on span "Published" at bounding box center [426, 71] width 89 height 9
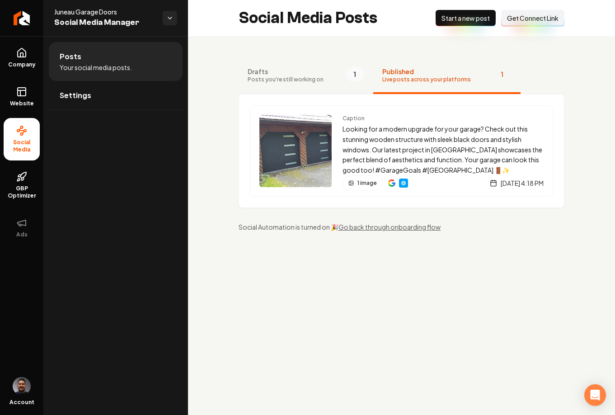
click at [277, 85] on button "Drafts Posts you're still working on 1" at bounding box center [306, 76] width 135 height 36
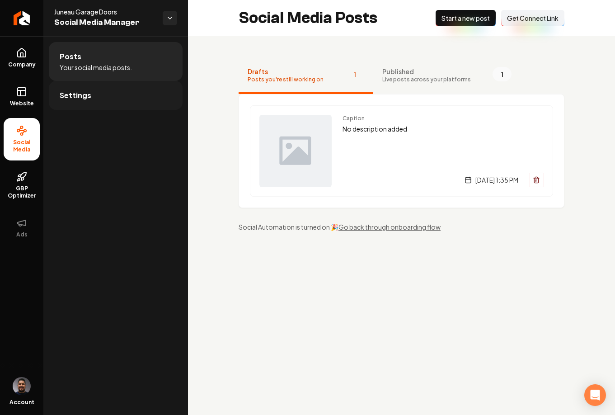
click at [78, 97] on span "Settings" at bounding box center [76, 95] width 32 height 11
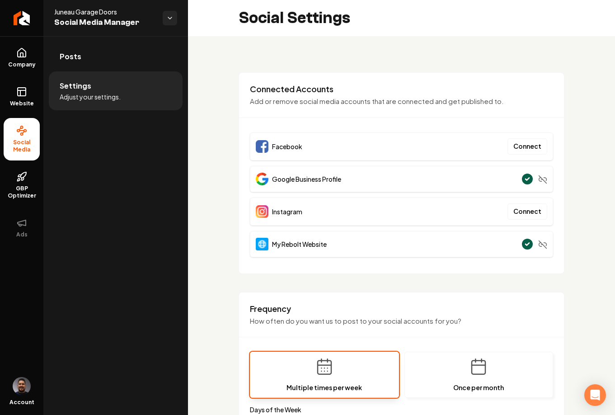
click at [88, 72] on li "Settings Adjust your settings." at bounding box center [116, 90] width 134 height 39
click at [82, 63] on link "Posts" at bounding box center [116, 56] width 134 height 29
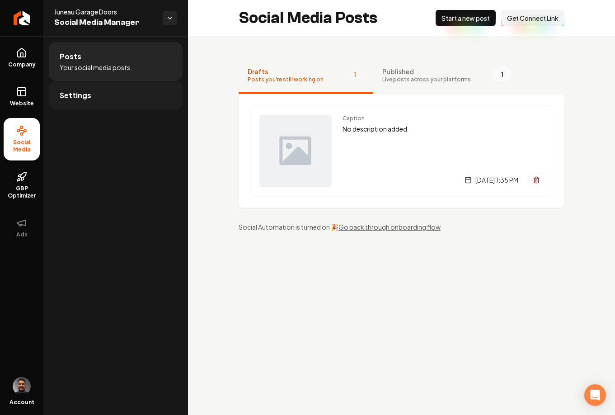
click at [94, 92] on link "Settings" at bounding box center [116, 95] width 134 height 29
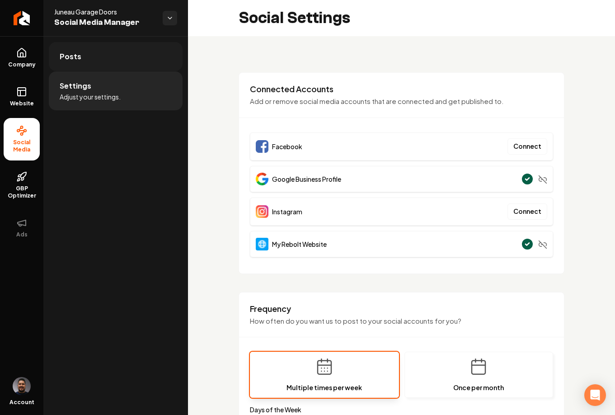
click at [95, 53] on link "Posts" at bounding box center [116, 56] width 134 height 29
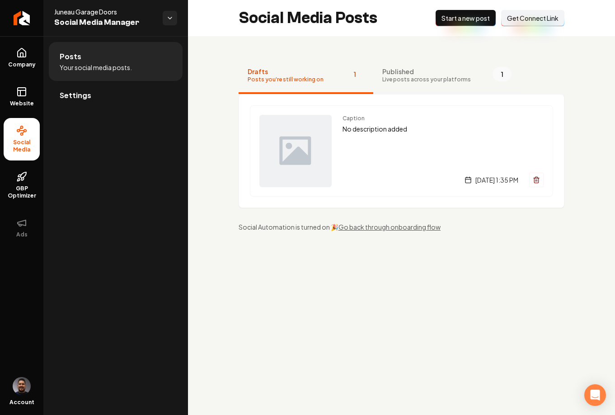
click at [399, 76] on span "Live posts across your platforms" at bounding box center [426, 79] width 89 height 7
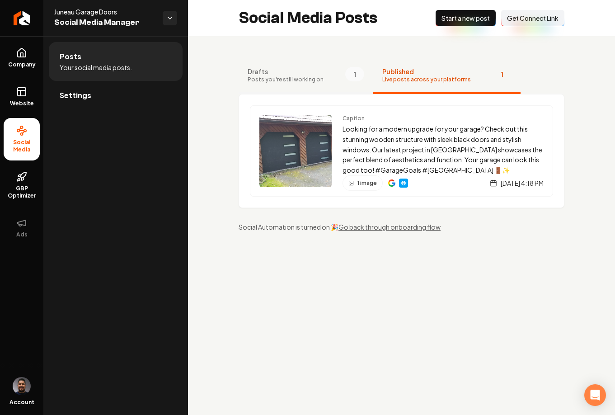
drag, startPoint x: 282, startPoint y: 80, endPoint x: 287, endPoint y: 78, distance: 5.1
click at [282, 80] on span "Posts you're still working on" at bounding box center [286, 79] width 76 height 7
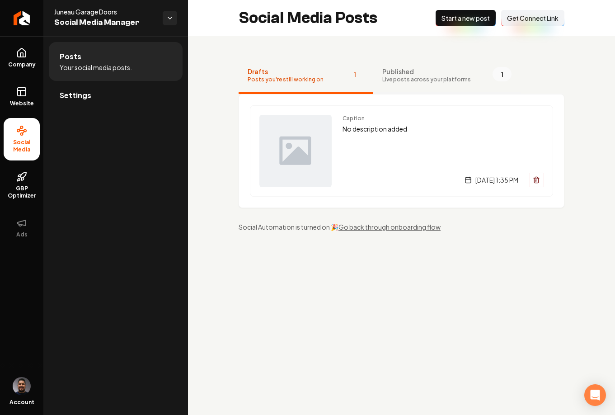
click at [398, 78] on span "Live posts across your platforms" at bounding box center [426, 79] width 89 height 7
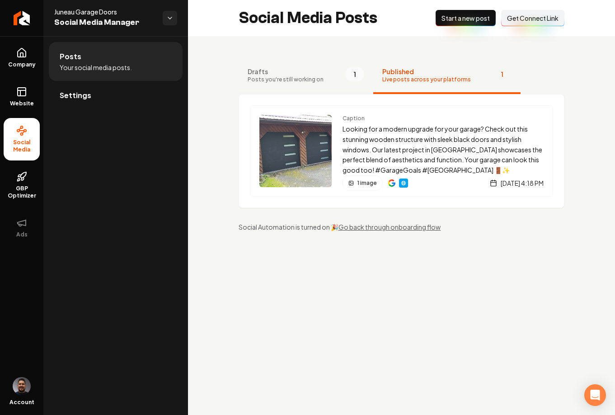
click at [277, 74] on span "Drafts" at bounding box center [286, 71] width 76 height 9
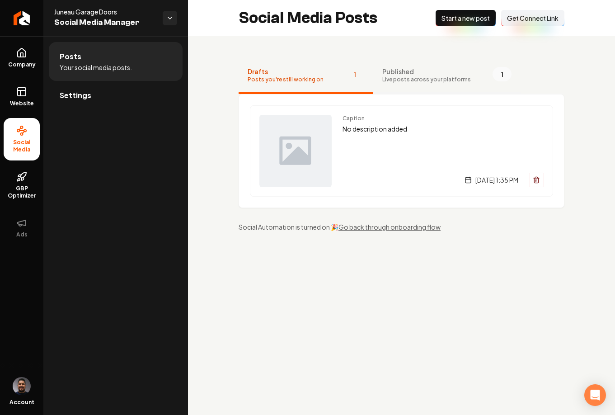
click at [405, 75] on span "Published" at bounding box center [426, 71] width 89 height 9
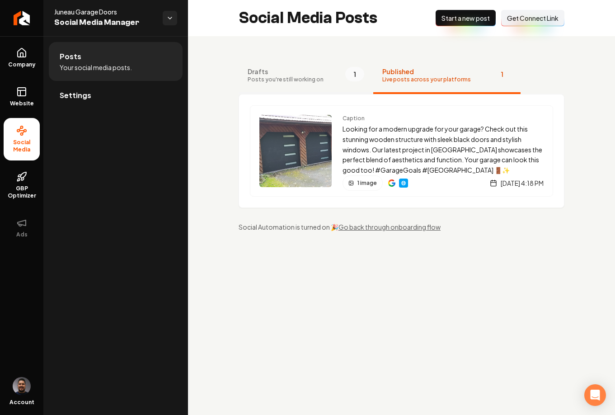
click at [296, 70] on span "Drafts" at bounding box center [286, 71] width 76 height 9
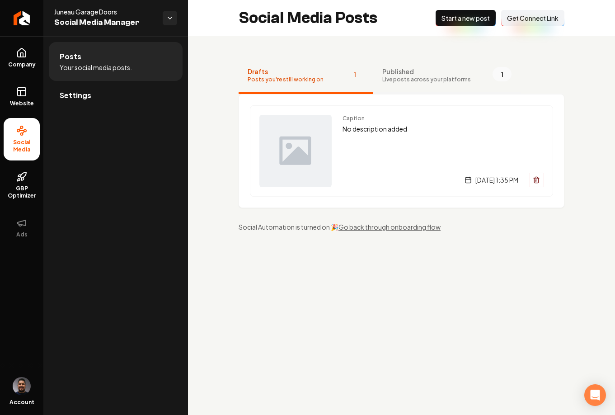
click at [396, 75] on span "Published" at bounding box center [426, 71] width 89 height 9
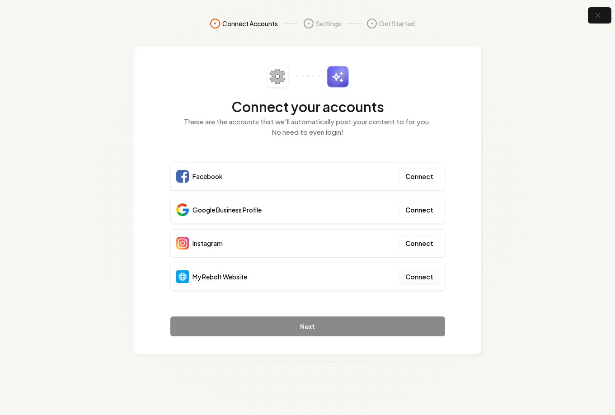
click at [418, 277] on button "Connect" at bounding box center [419, 276] width 40 height 16
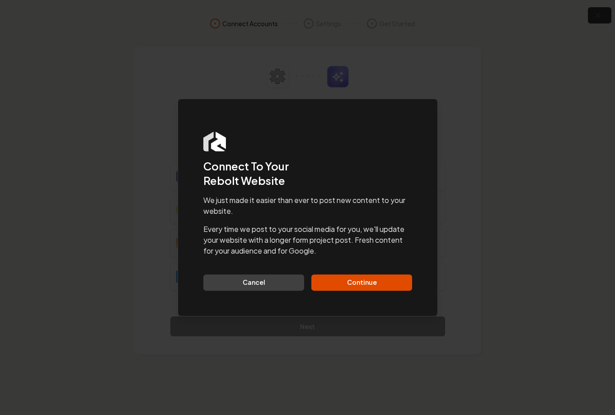
drag, startPoint x: 281, startPoint y: 290, endPoint x: 199, endPoint y: 13, distance: 289.2
click at [280, 290] on button "Cancel" at bounding box center [253, 282] width 101 height 16
